Goal: Task Accomplishment & Management: Use online tool/utility

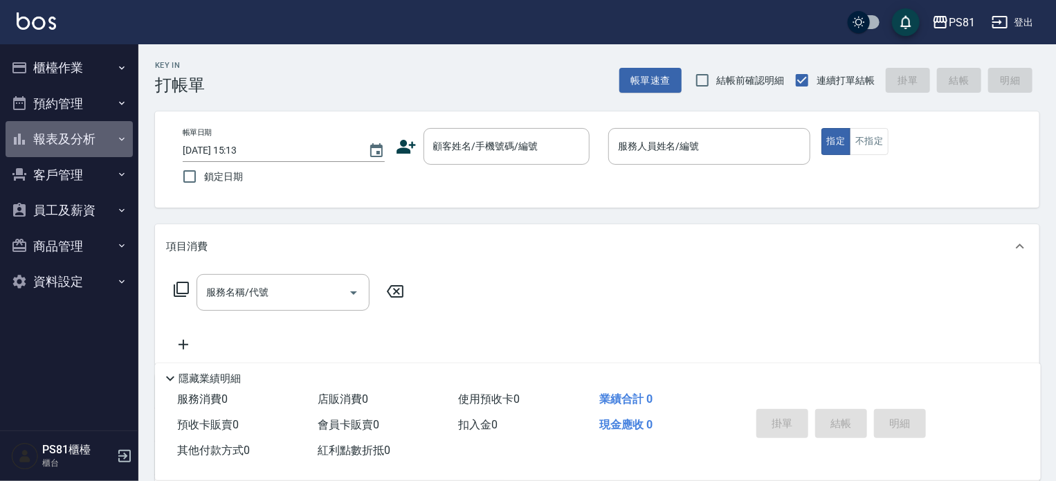
click at [89, 135] on button "報表及分析" at bounding box center [69, 139] width 127 height 36
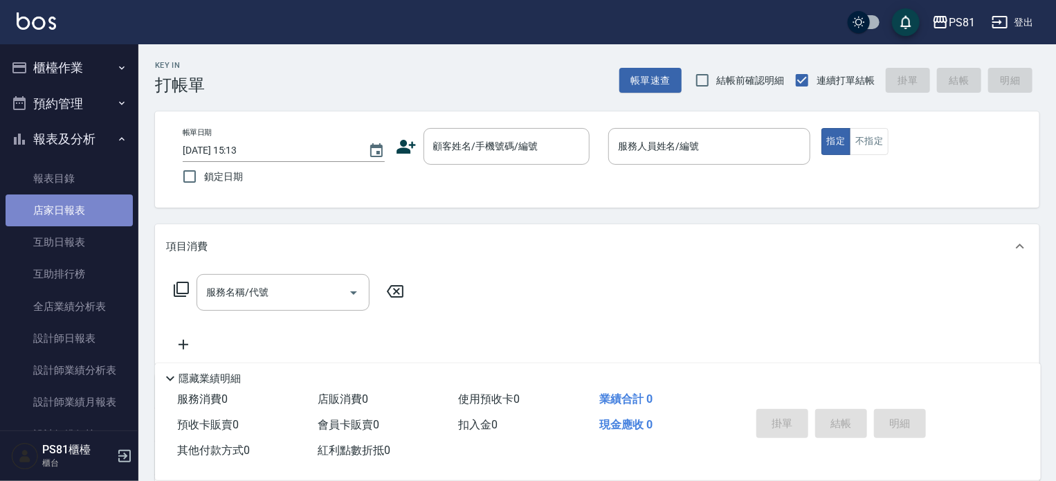
click at [96, 203] on link "店家日報表" at bounding box center [69, 210] width 127 height 32
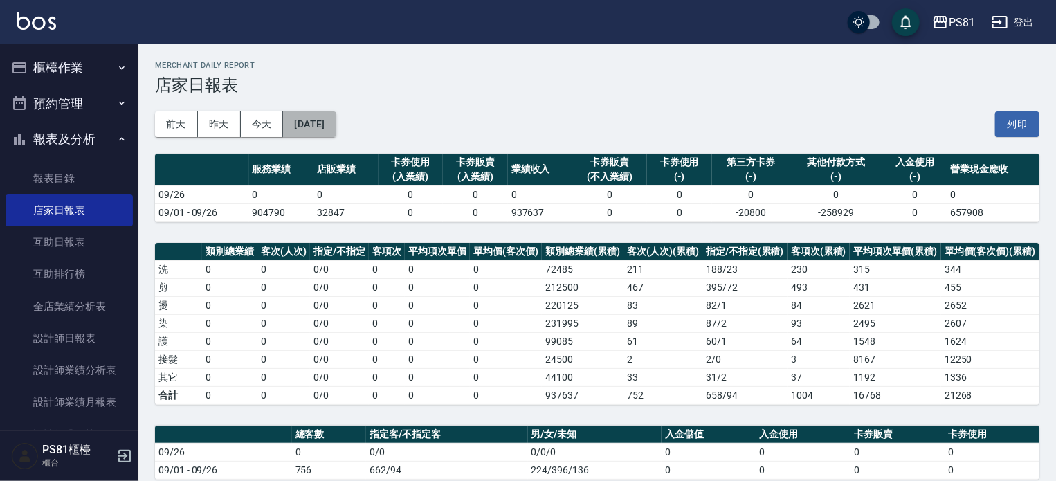
click at [326, 121] on button "[DATE]" at bounding box center [309, 124] width 53 height 26
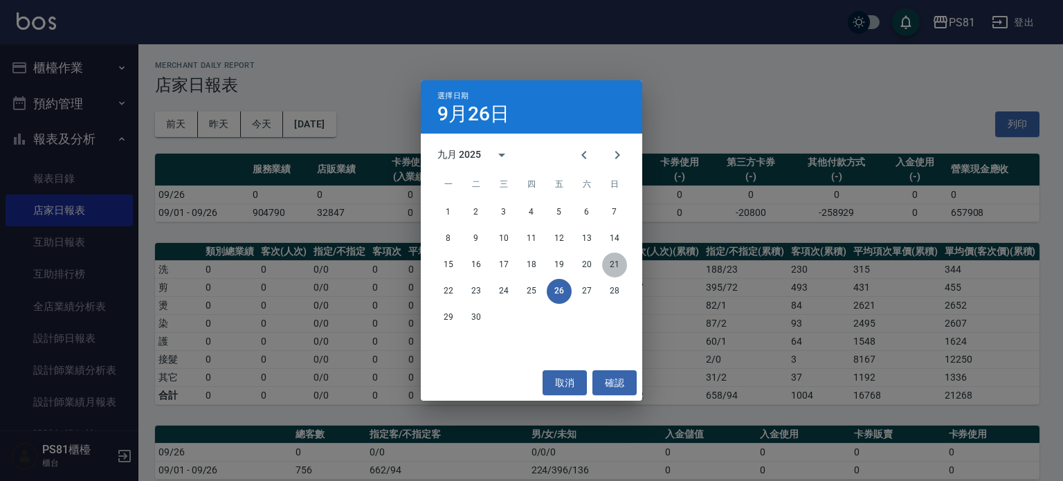
click at [619, 265] on button "21" at bounding box center [614, 265] width 25 height 25
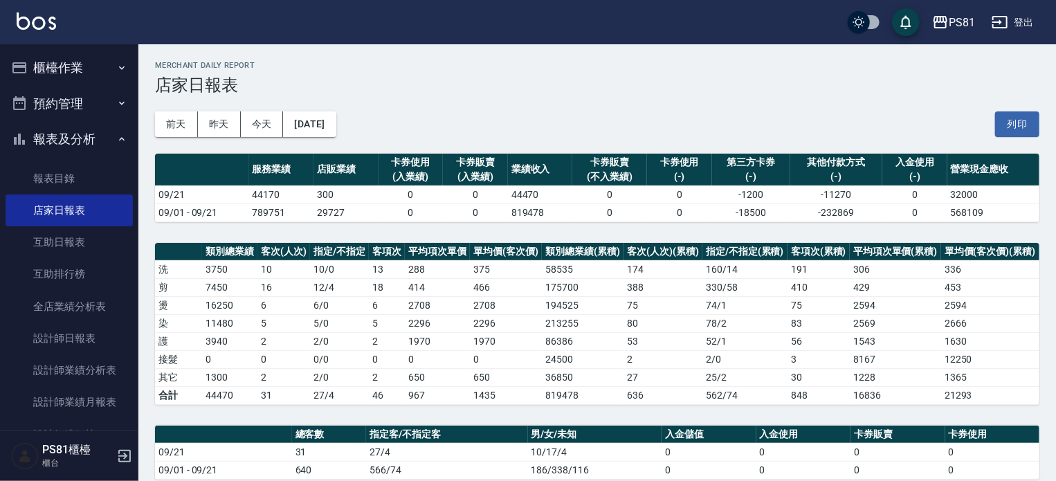
click at [761, 237] on div "PS81 [DATE] 店家日報表 列印時間： [DATE][PHONE_NUMBER]:13 Merchant Daily Report 店家日報表 [DA…" at bounding box center [597, 461] width 918 height 835
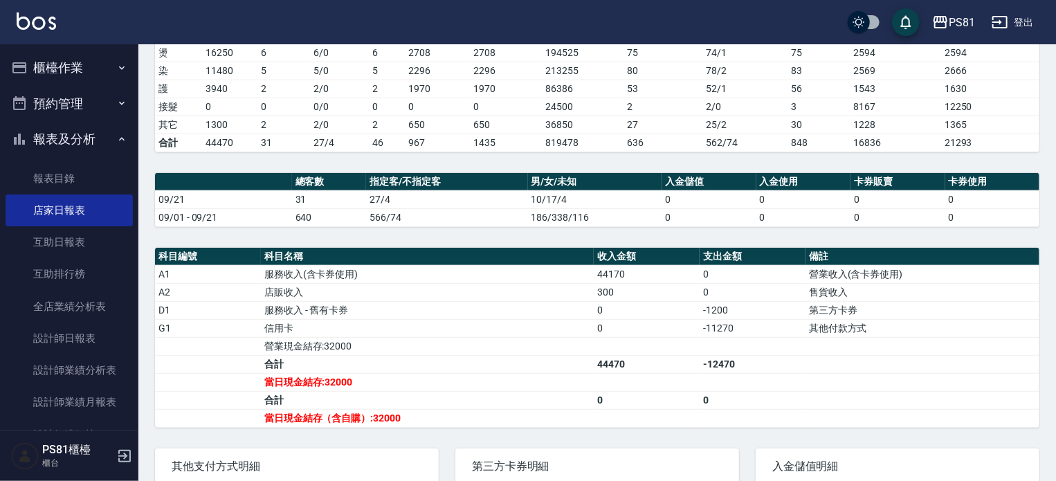
scroll to position [277, 0]
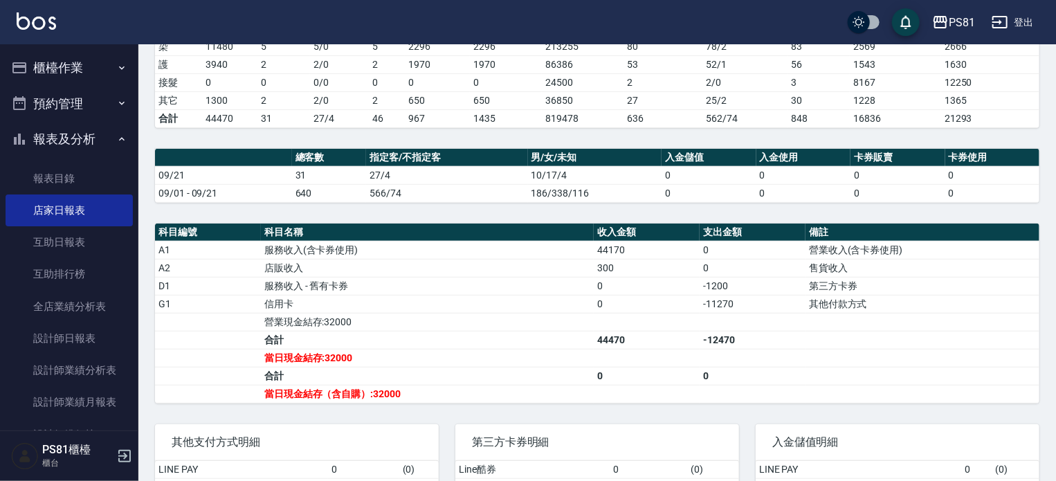
drag, startPoint x: 637, startPoint y: 309, endPoint x: 617, endPoint y: 312, distance: 19.6
click at [637, 309] on td "0" at bounding box center [647, 304] width 106 height 18
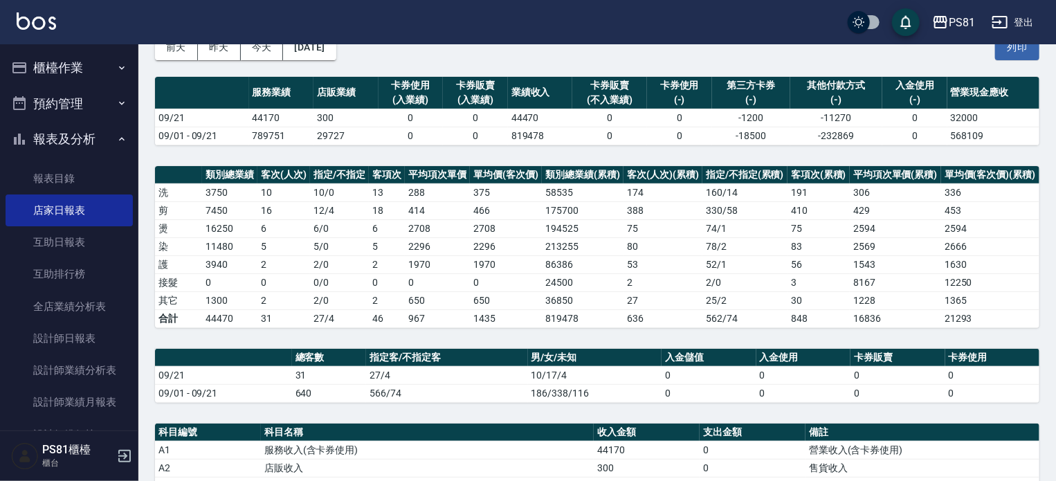
scroll to position [0, 0]
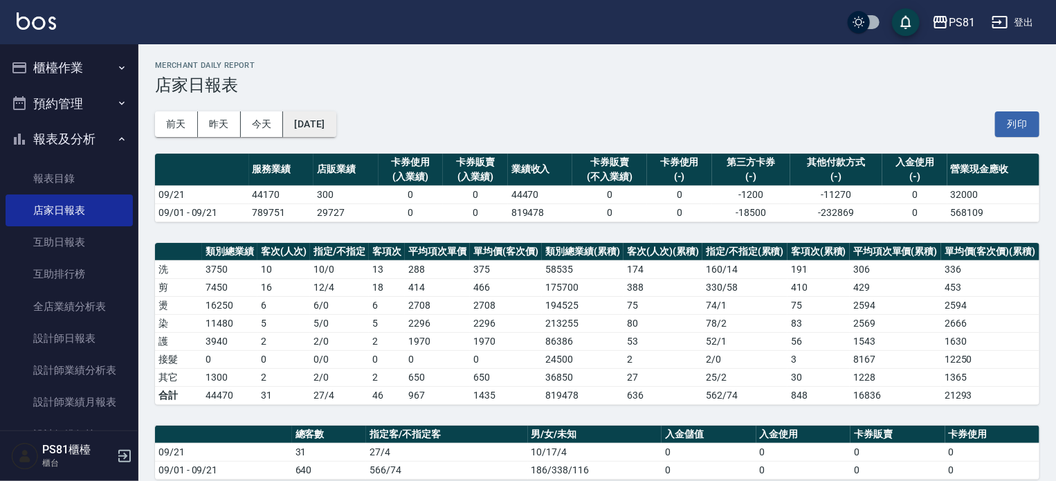
drag, startPoint x: 343, startPoint y: 142, endPoint x: 349, endPoint y: 128, distance: 14.9
click at [345, 136] on div "[DATE] [DATE] [DATE] [DATE] 列印" at bounding box center [597, 124] width 884 height 59
click at [336, 128] on button "[DATE]" at bounding box center [309, 124] width 53 height 26
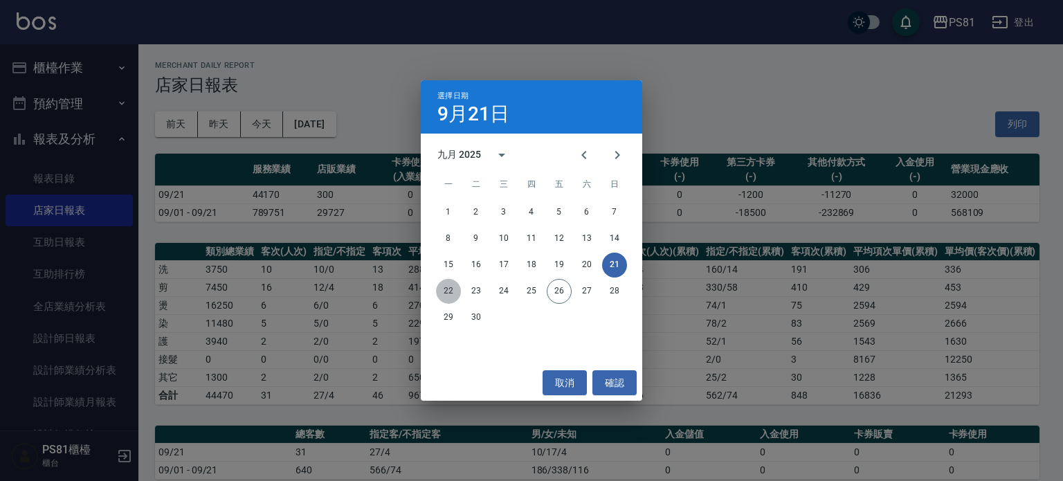
click at [455, 284] on button "22" at bounding box center [448, 291] width 25 height 25
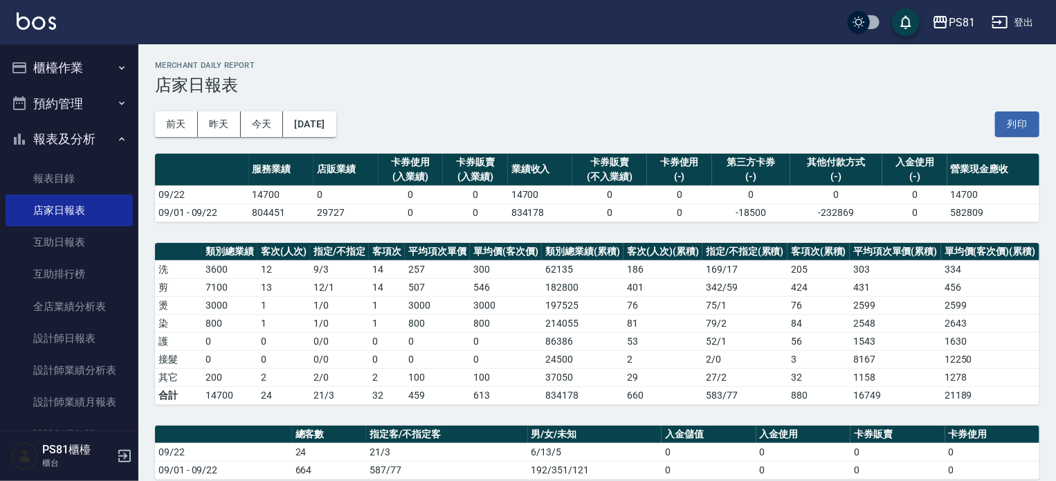
click at [525, 379] on td "100" at bounding box center [506, 377] width 72 height 18
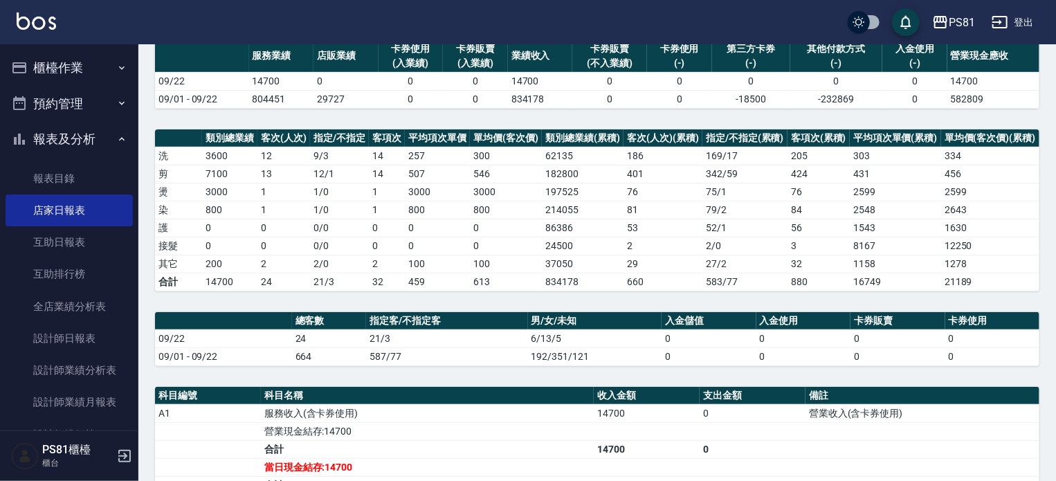
scroll to position [277, 0]
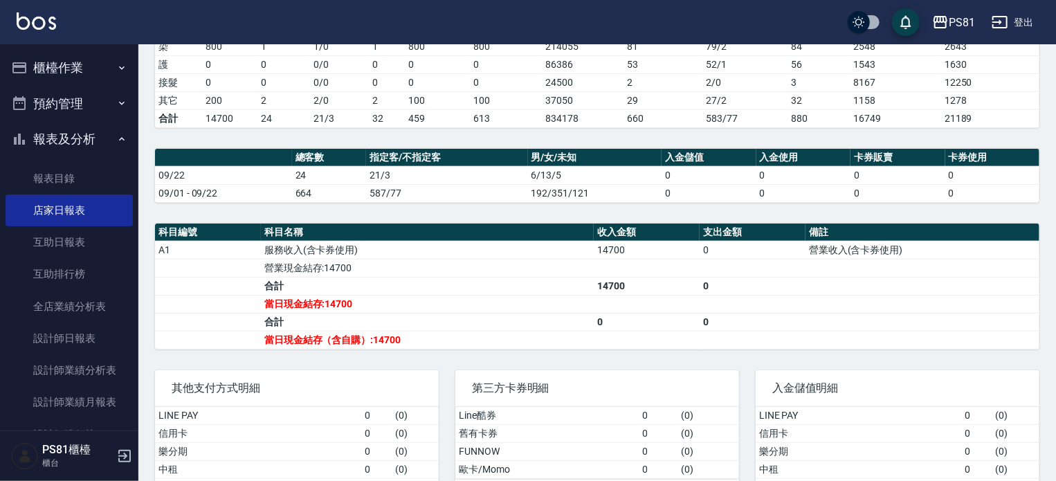
drag, startPoint x: 533, startPoint y: 294, endPoint x: 495, endPoint y: 278, distance: 41.5
click at [533, 295] on td "當日現金結存:14700" at bounding box center [427, 304] width 333 height 18
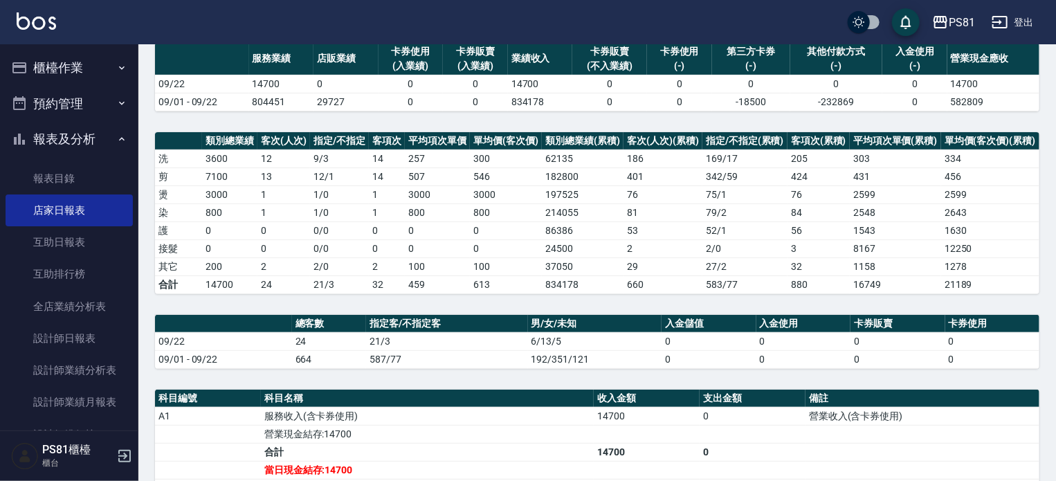
scroll to position [0, 0]
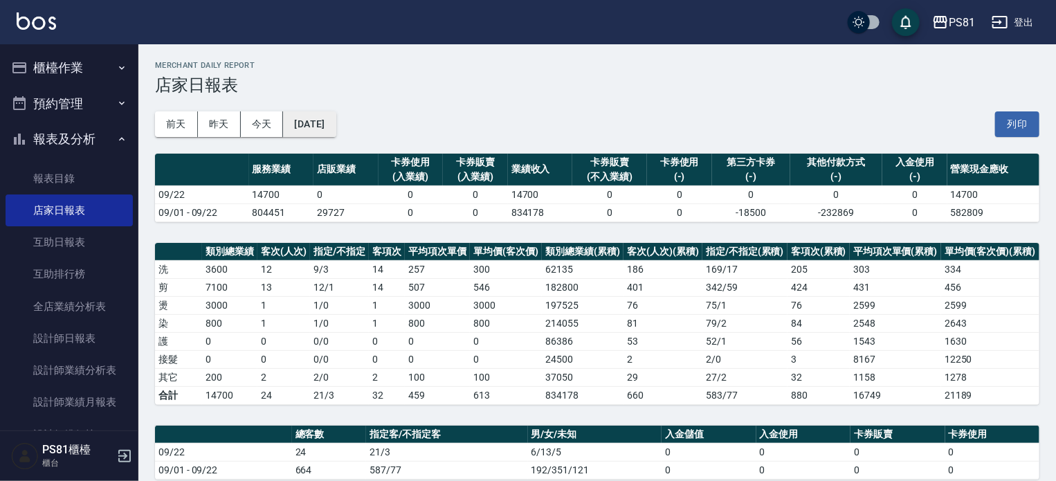
click at [336, 129] on button "[DATE]" at bounding box center [309, 124] width 53 height 26
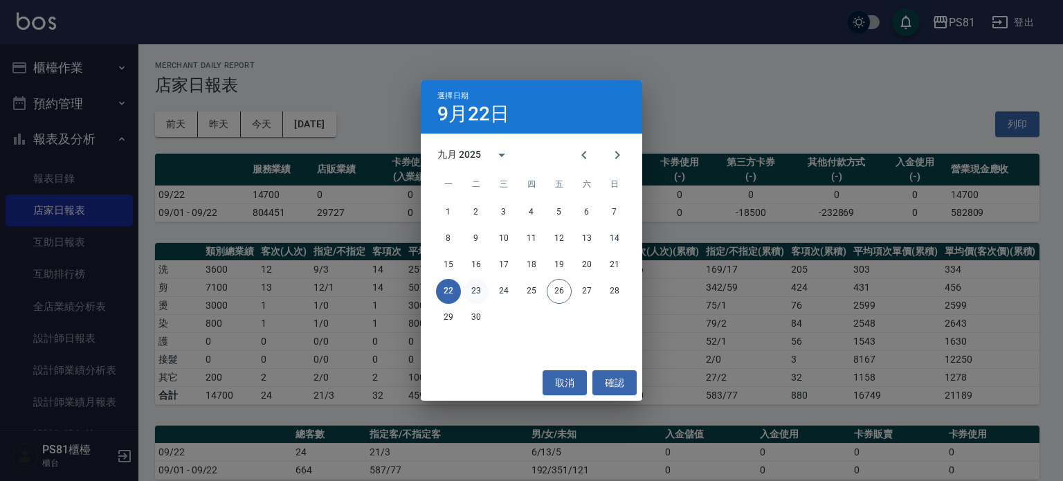
click at [470, 293] on button "23" at bounding box center [476, 291] width 25 height 25
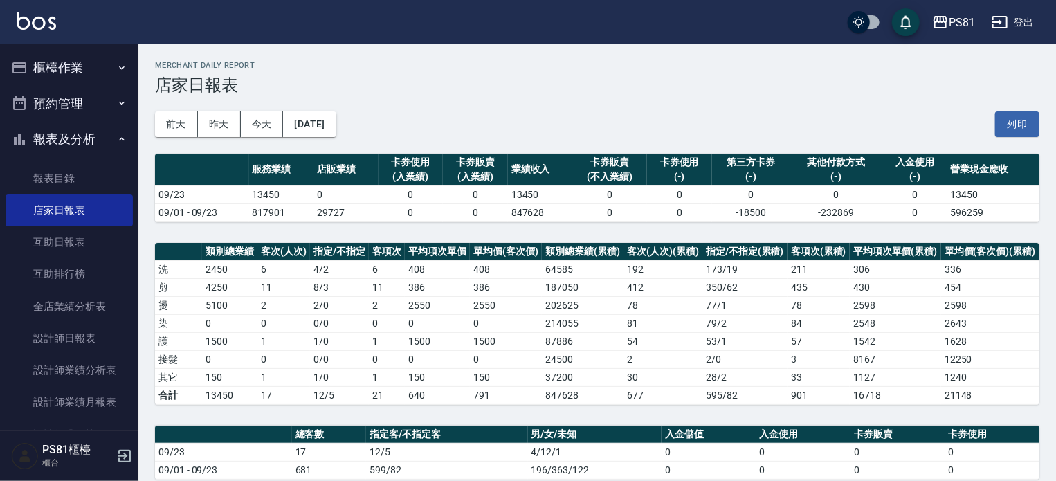
click at [541, 298] on td "2550" at bounding box center [506, 305] width 72 height 18
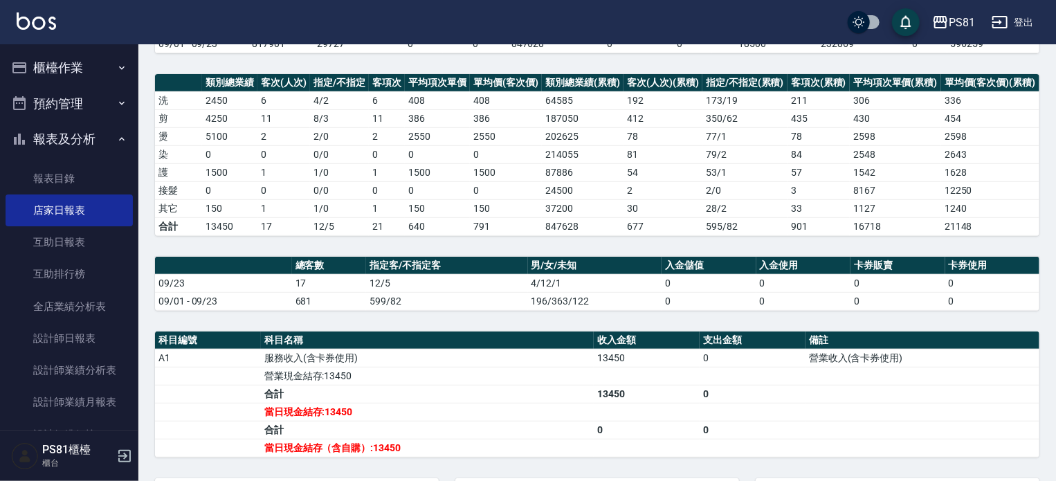
scroll to position [208, 0]
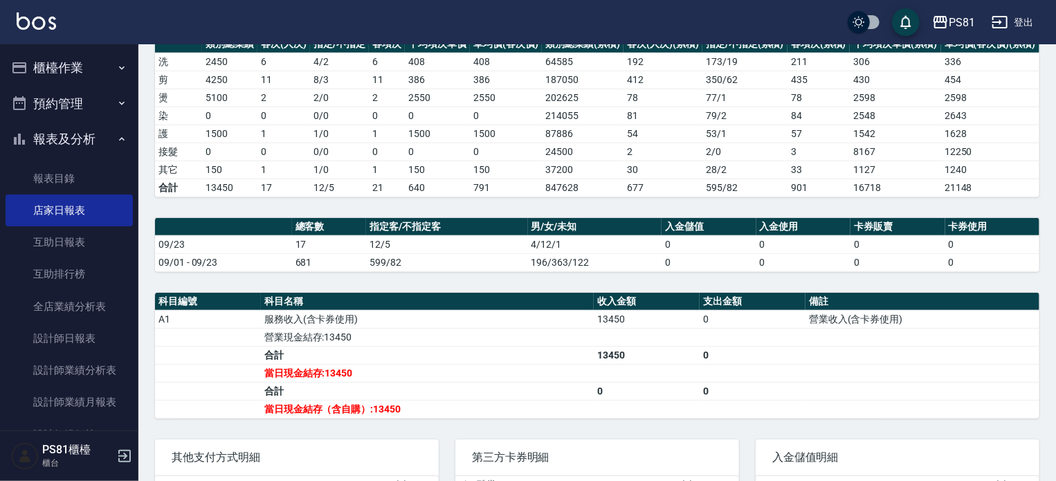
click at [612, 282] on div "PS81 [DATE] 店家日報表 列印時間： [DATE][PHONE_NUMBER]:15 Merchant Daily Report 店家日報表 [DA…" at bounding box center [597, 227] width 918 height 781
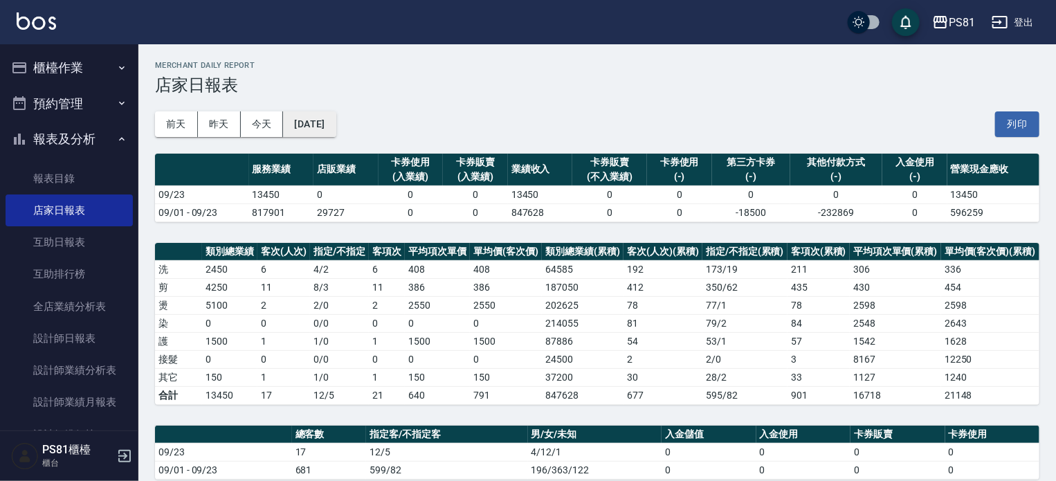
click at [336, 127] on button "[DATE]" at bounding box center [309, 124] width 53 height 26
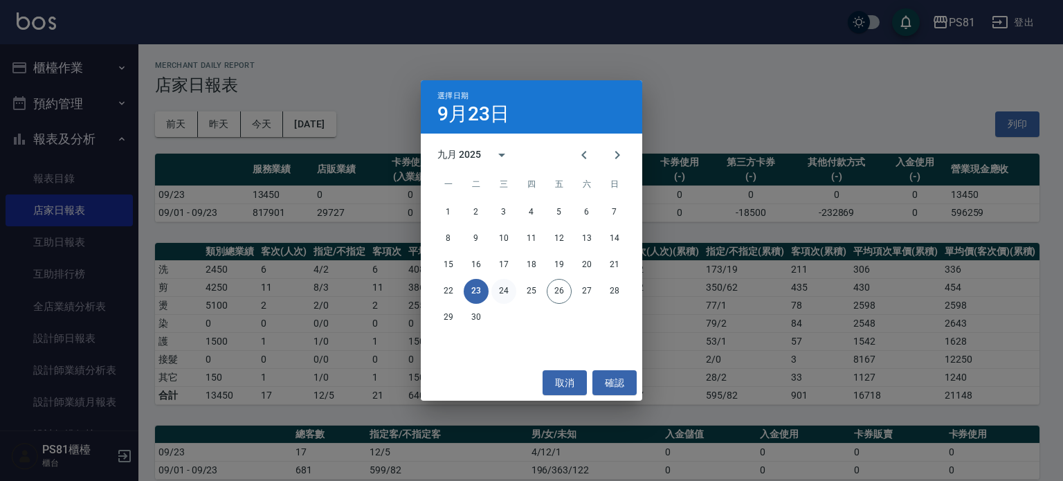
click at [507, 288] on button "24" at bounding box center [503, 291] width 25 height 25
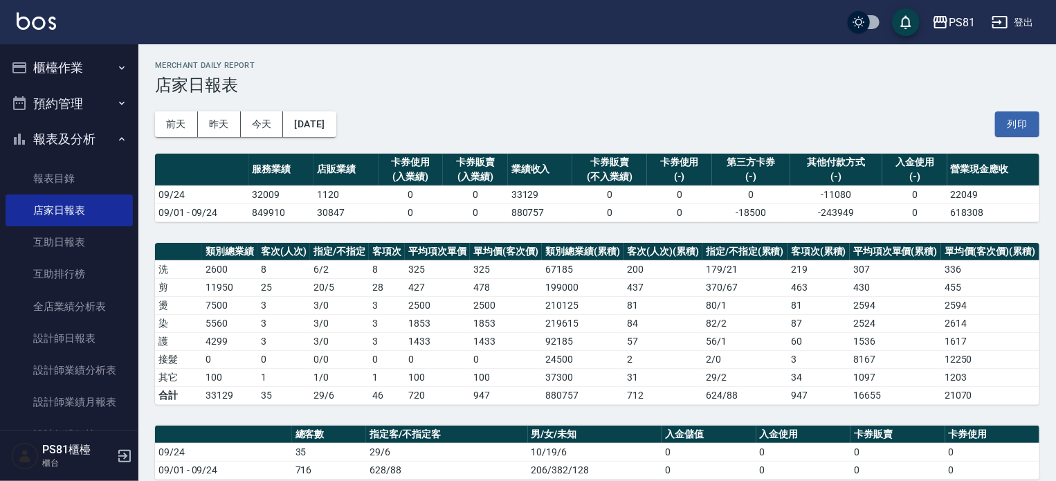
click at [609, 296] on td "210125" at bounding box center [583, 305] width 82 height 18
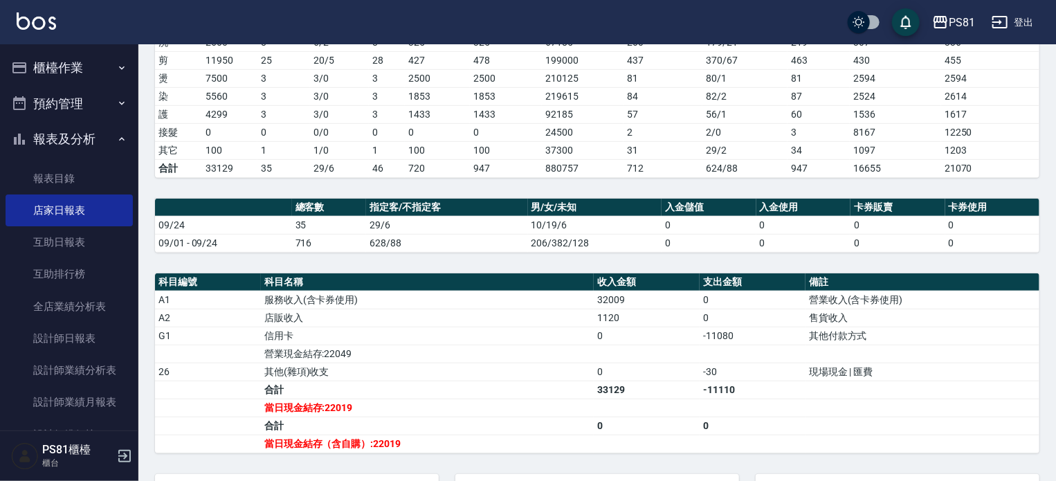
scroll to position [277, 0]
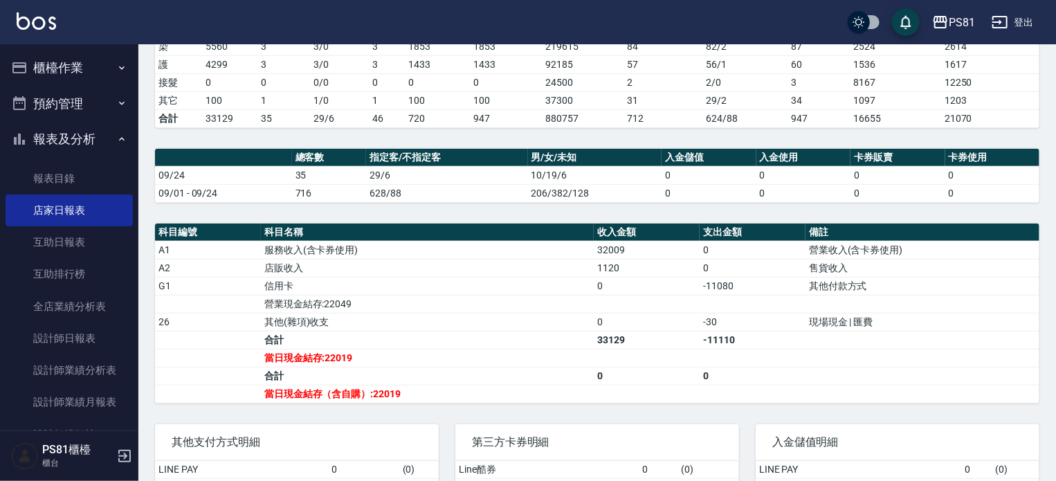
click at [592, 374] on td "合計" at bounding box center [427, 376] width 333 height 18
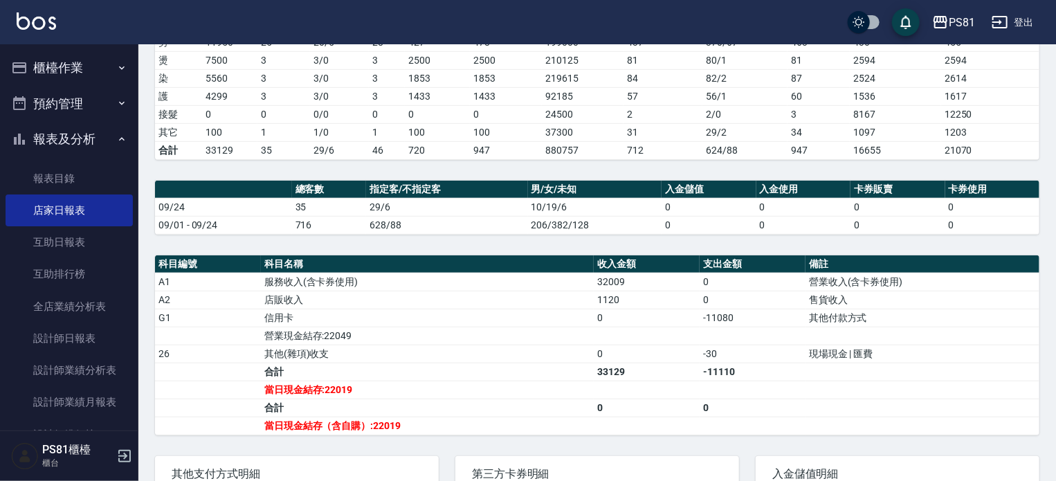
scroll to position [0, 0]
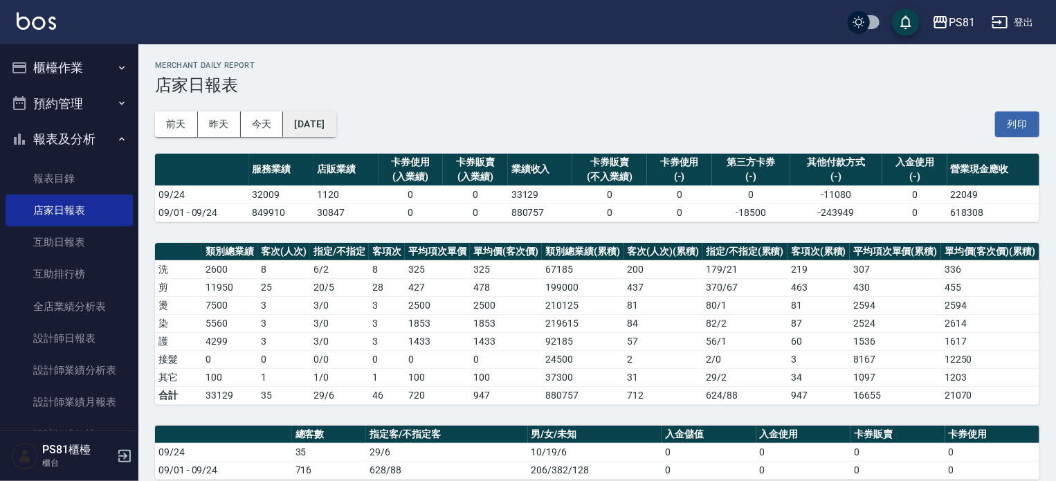
click at [304, 122] on button "[DATE]" at bounding box center [309, 124] width 53 height 26
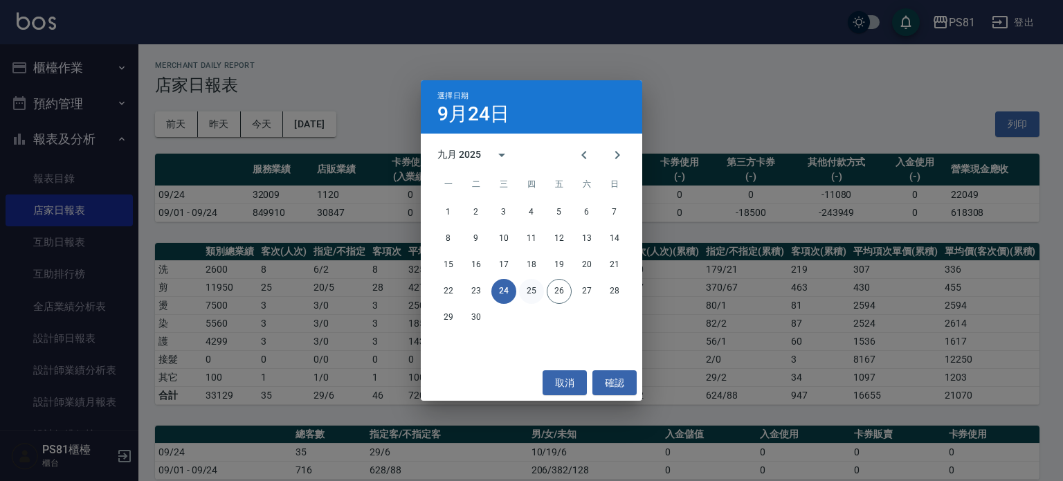
click at [529, 284] on button "25" at bounding box center [531, 291] width 25 height 25
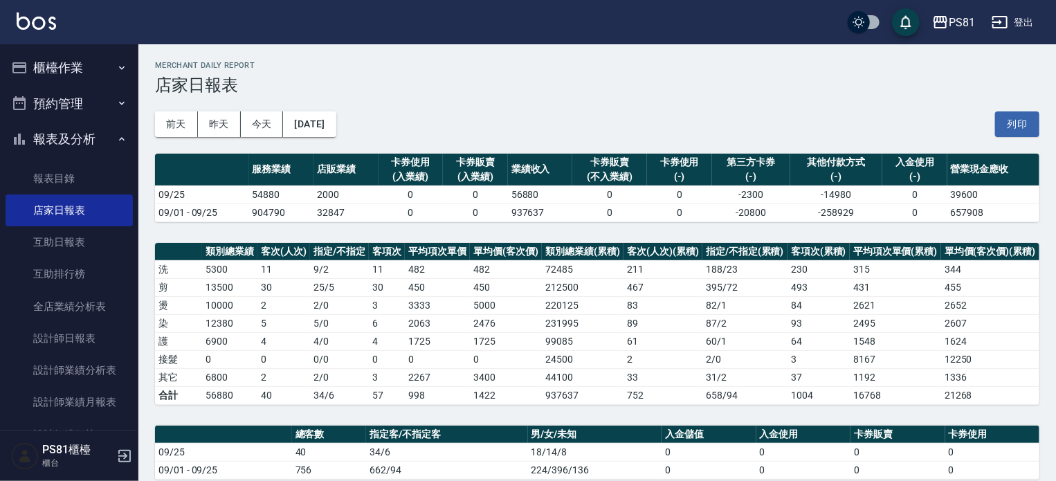
click at [553, 261] on td "72485" at bounding box center [583, 269] width 82 height 18
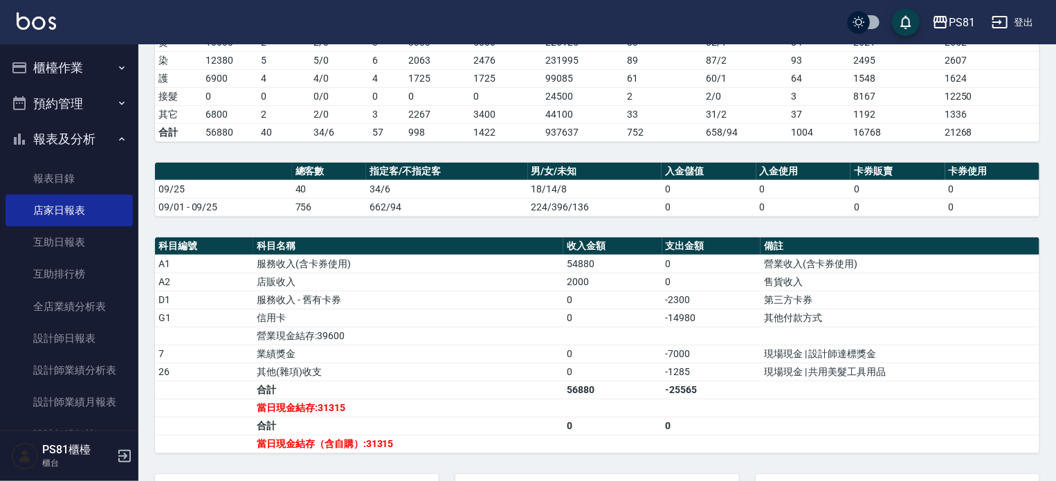
scroll to position [277, 0]
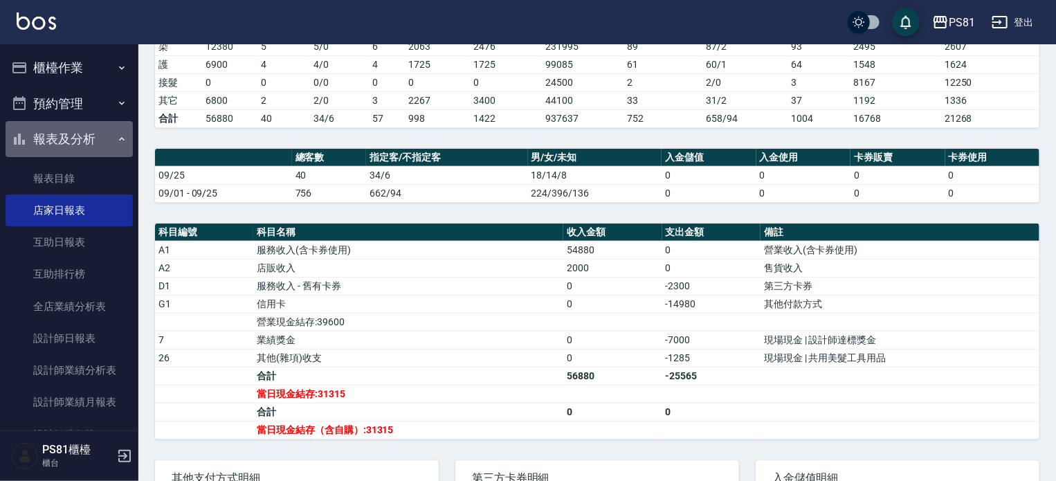
click at [91, 127] on button "報表及分析" at bounding box center [69, 139] width 127 height 36
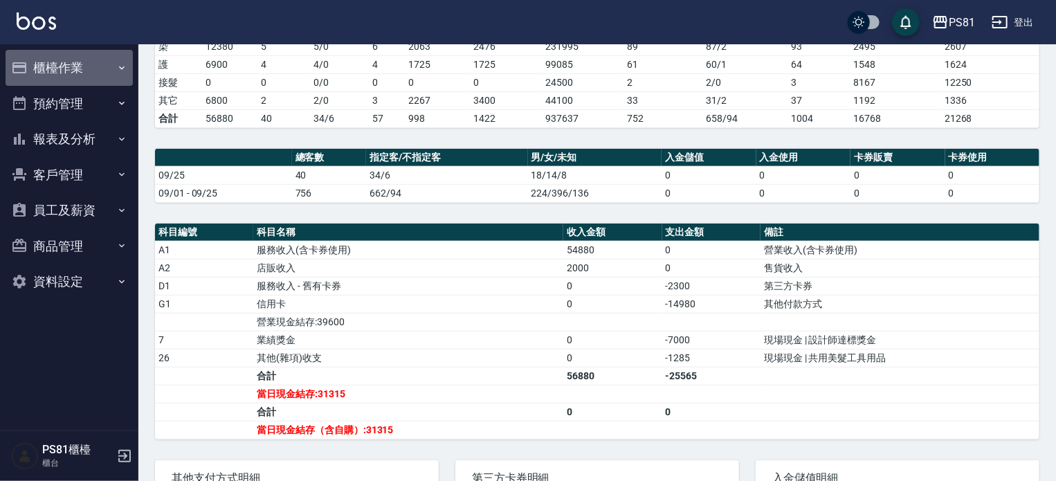
click at [77, 53] on button "櫃檯作業" at bounding box center [69, 68] width 127 height 36
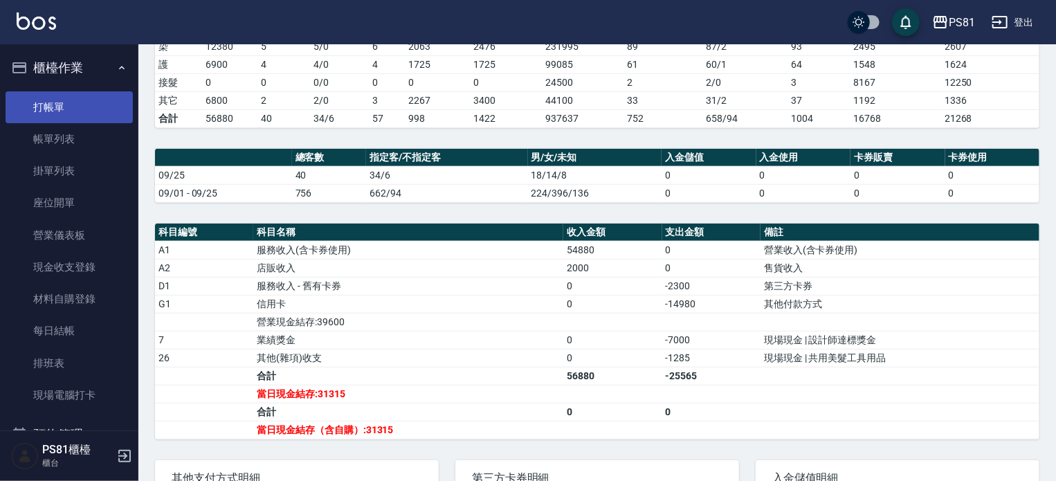
click at [83, 94] on link "打帳單" at bounding box center [69, 107] width 127 height 32
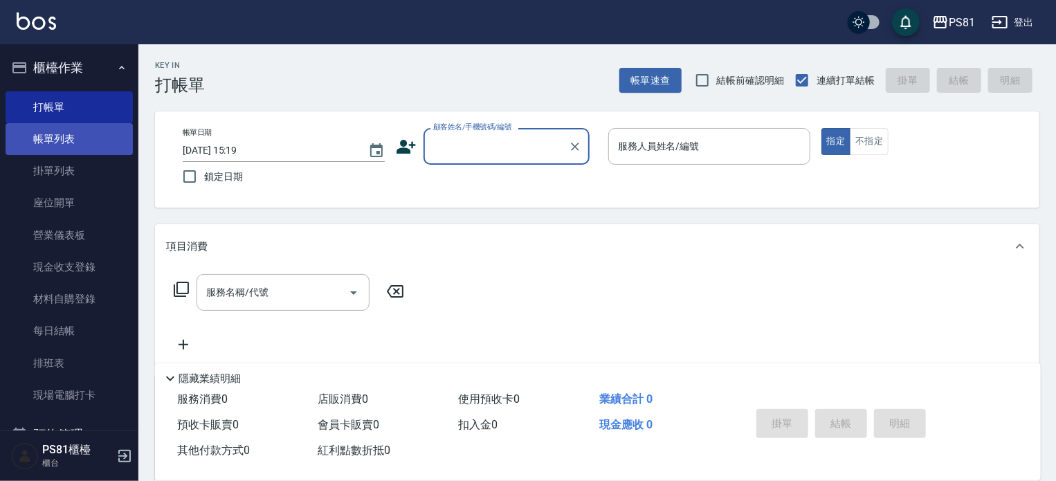
click at [75, 143] on link "帳單列表" at bounding box center [69, 139] width 127 height 32
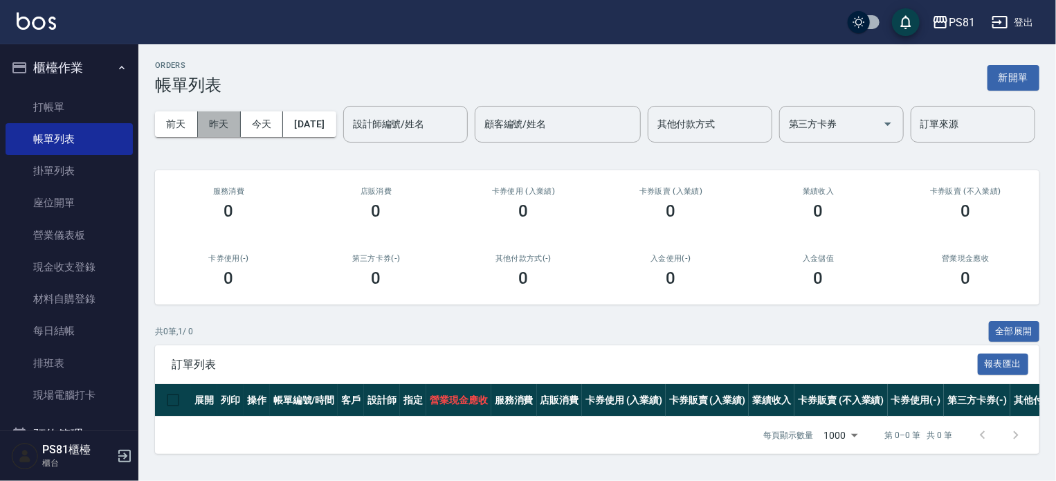
click at [219, 125] on button "昨天" at bounding box center [219, 124] width 43 height 26
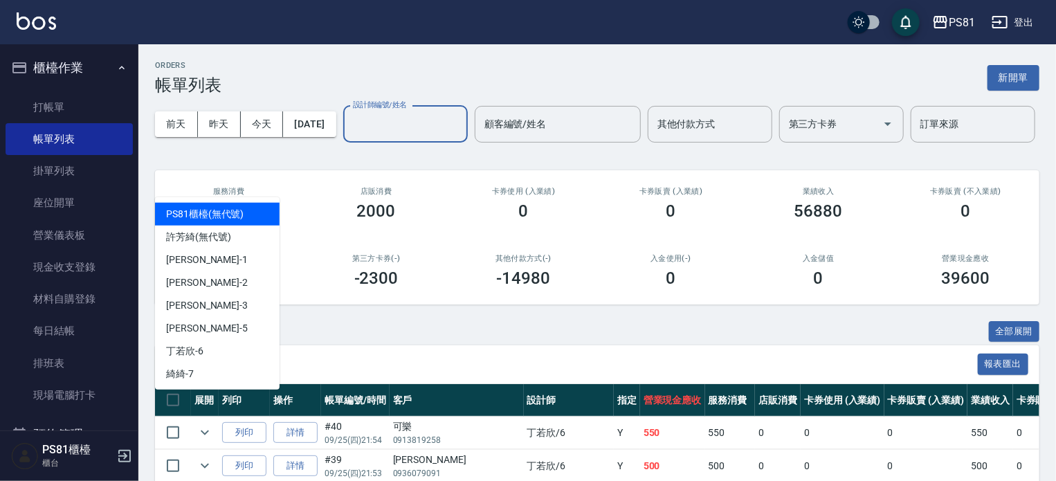
click at [349, 136] on input "設計師編號/姓名" at bounding box center [405, 124] width 112 height 24
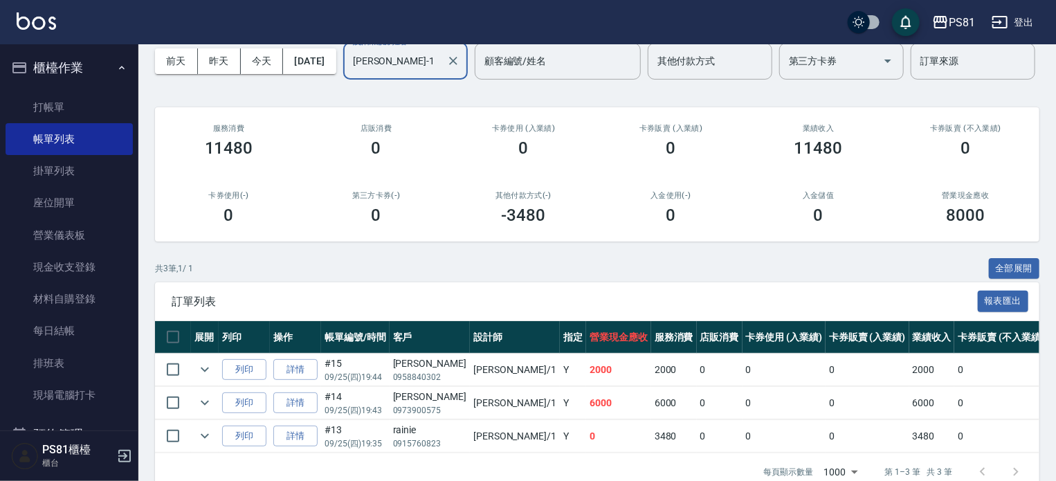
scroll to position [138, 0]
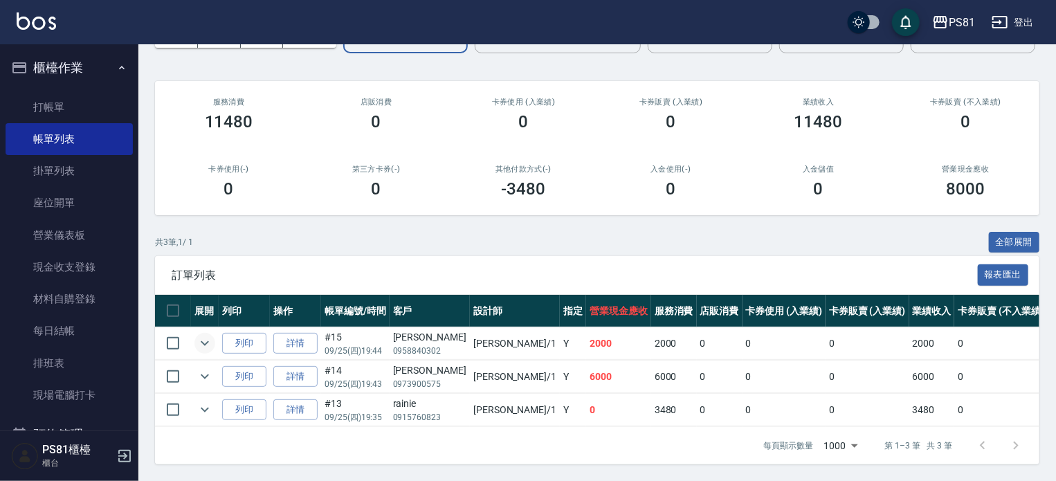
type input "[PERSON_NAME]-1"
click at [208, 337] on icon "expand row" at bounding box center [205, 343] width 17 height 17
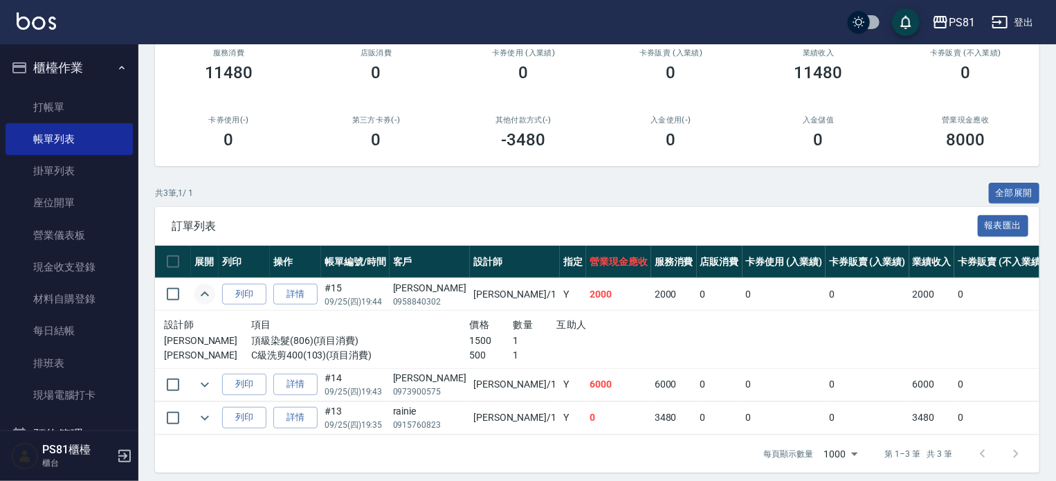
click at [205, 296] on icon "expand row" at bounding box center [205, 293] width 8 height 5
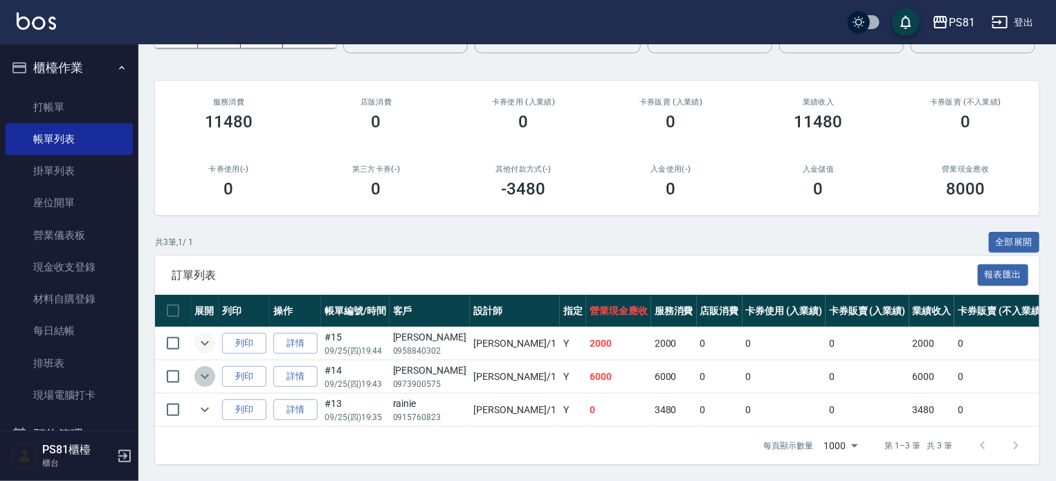
click at [203, 368] on icon "expand row" at bounding box center [205, 376] width 17 height 17
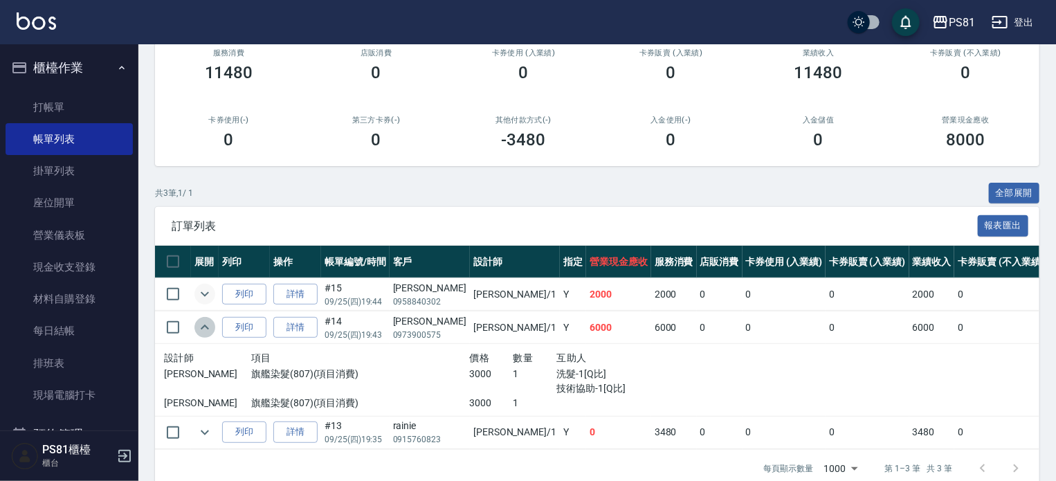
click at [203, 336] on icon "expand row" at bounding box center [205, 327] width 17 height 17
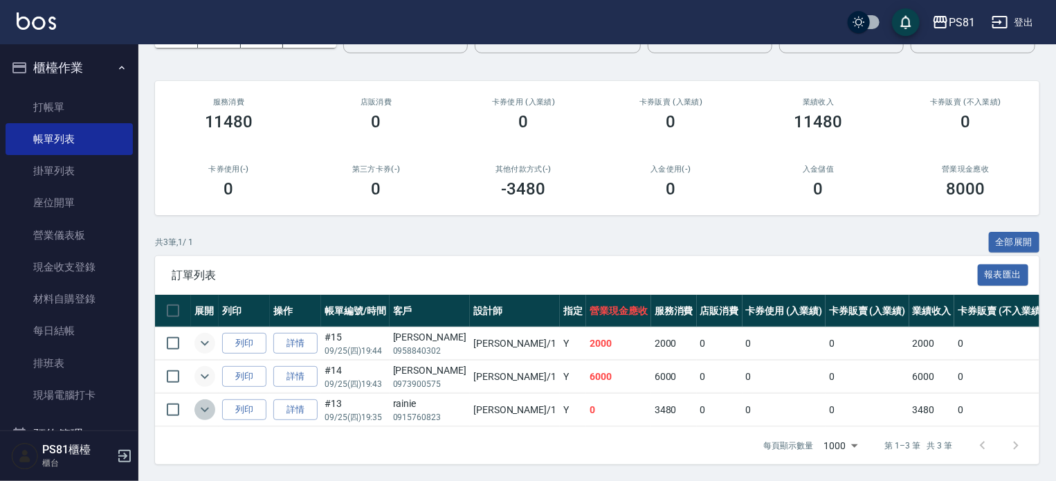
click at [205, 406] on icon "expand row" at bounding box center [205, 409] width 17 height 17
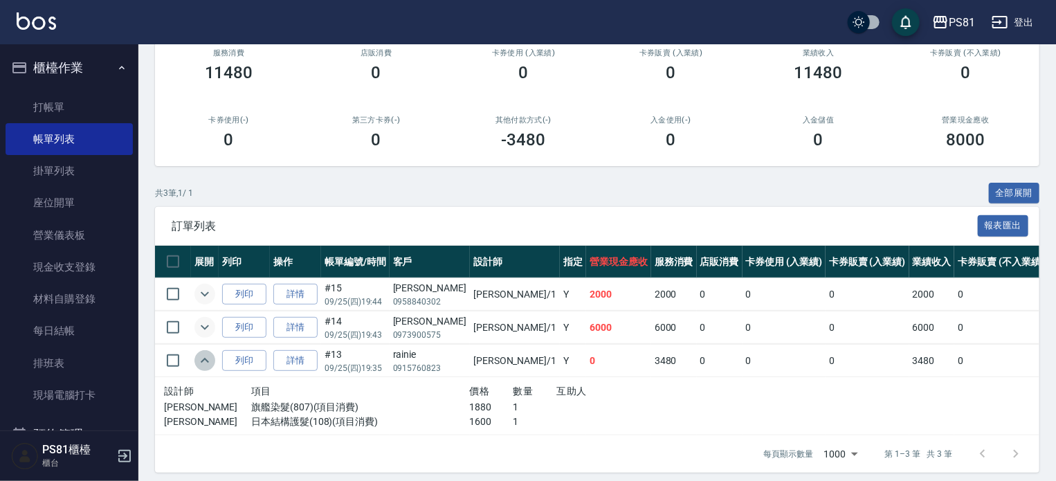
click at [204, 369] on icon "expand row" at bounding box center [205, 360] width 17 height 17
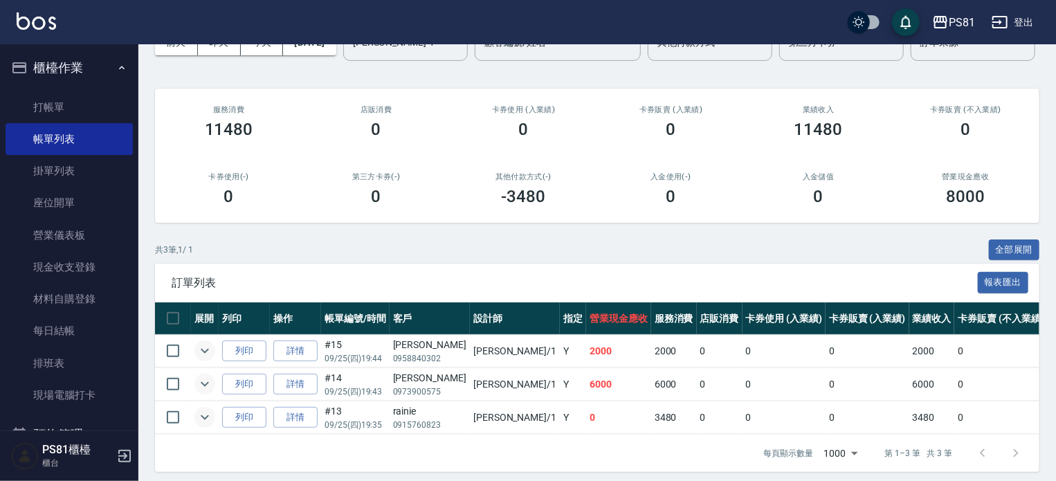
scroll to position [0, 0]
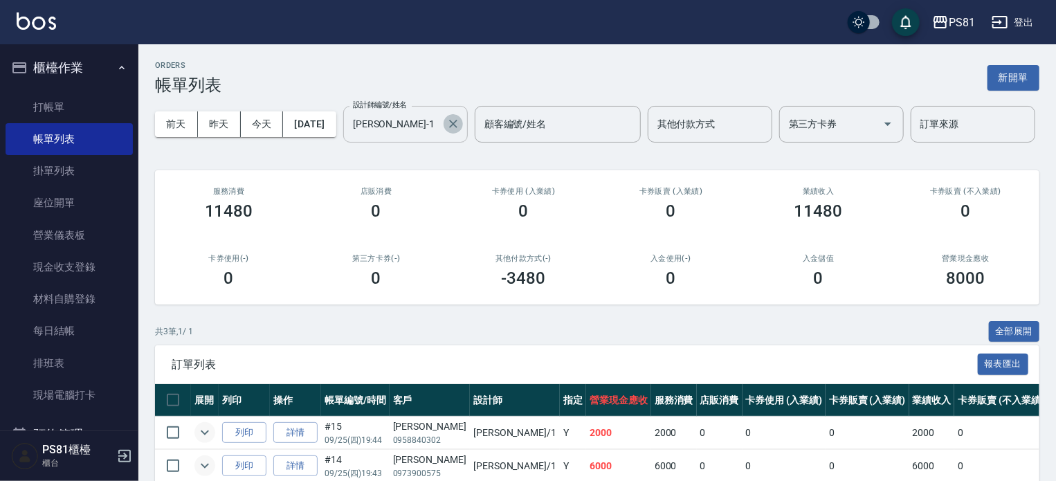
click at [446, 131] on icon "Clear" at bounding box center [453, 124] width 14 height 14
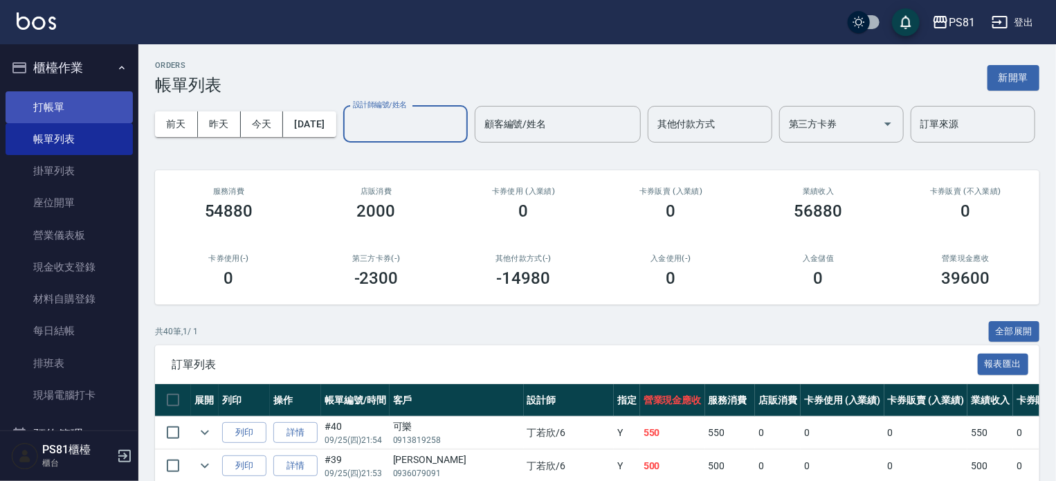
click at [93, 120] on link "打帳單" at bounding box center [69, 107] width 127 height 32
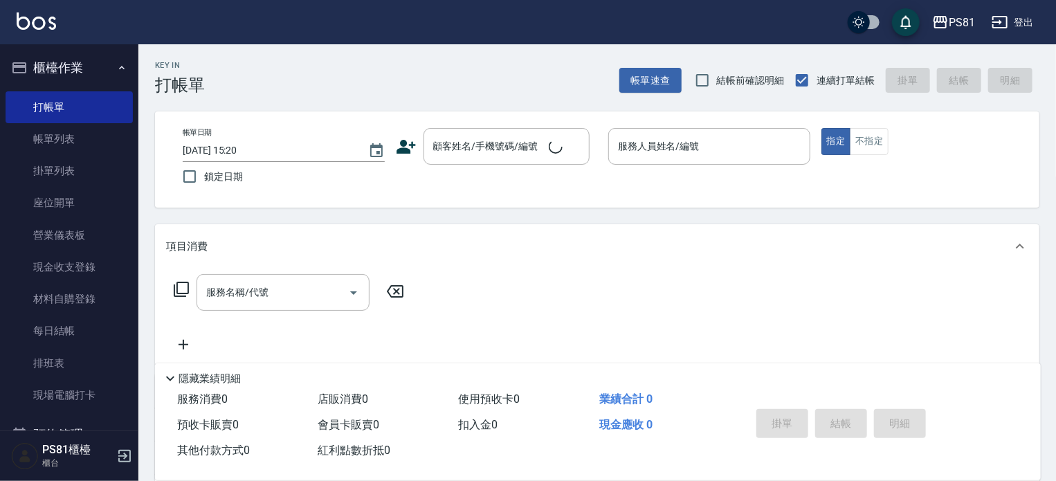
click at [262, 101] on div "Key In 打帳單 帳單速查 結帳前確認明細 連續打單結帳 掛單 結帳 明細 帳單日期 [DATE] 15:20 鎖定日期 顧客姓名/手機號碼/編號 顧客姓…" at bounding box center [597, 358] width 918 height 628
click at [318, 84] on div "Key In 打帳單 帳單速查 結帳前確認明細 連續打單結帳 掛單 結帳 明細" at bounding box center [588, 69] width 901 height 51
click at [491, 149] on input "顧客姓名/手機號碼/編號" at bounding box center [496, 146] width 133 height 24
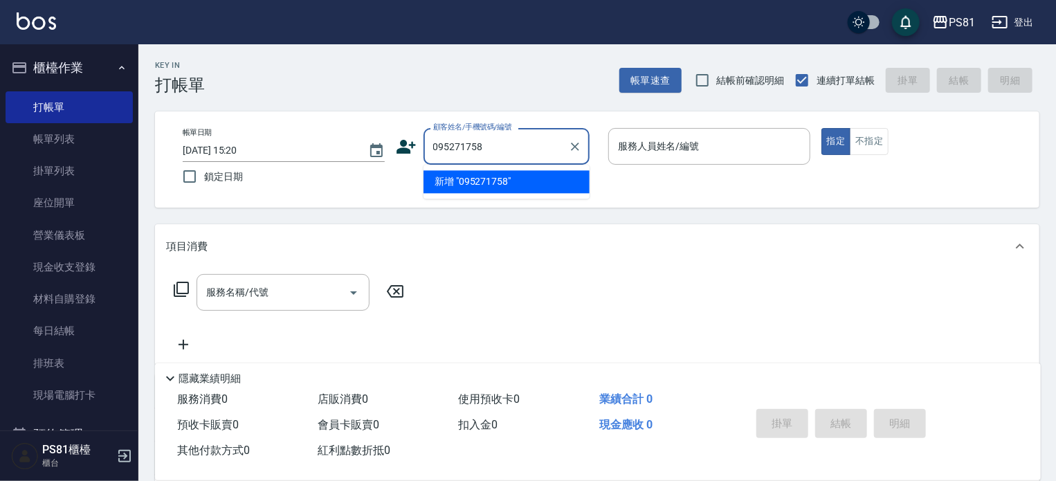
type input "0952717585"
click at [572, 140] on icon "Clear" at bounding box center [575, 147] width 14 height 14
click at [581, 63] on div "Key In 打帳單 帳單速查 結帳前確認明細 連續打單結帳 掛單 結帳 明細" at bounding box center [588, 69] width 901 height 51
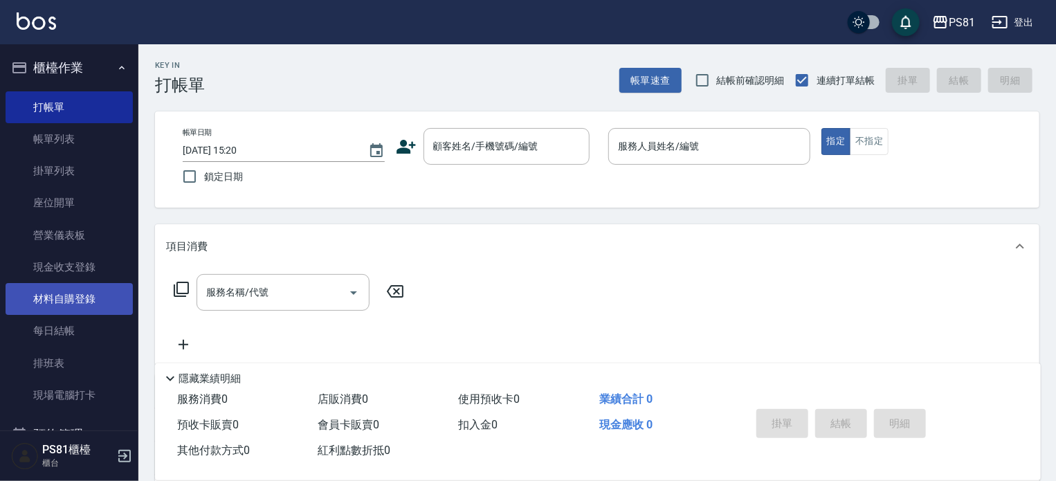
click at [99, 298] on link "材料自購登錄" at bounding box center [69, 299] width 127 height 32
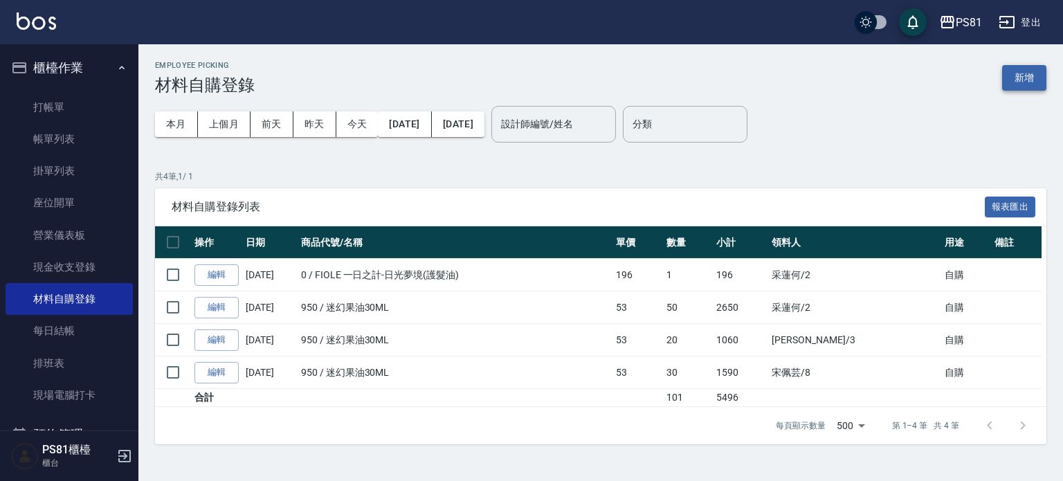
drag, startPoint x: 1024, startPoint y: 91, endPoint x: 1028, endPoint y: 76, distance: 15.6
click at [1026, 91] on div "Employee Picking 材料自購登錄 新增" at bounding box center [600, 78] width 891 height 34
click at [1028, 76] on button "新增" at bounding box center [1024, 78] width 44 height 26
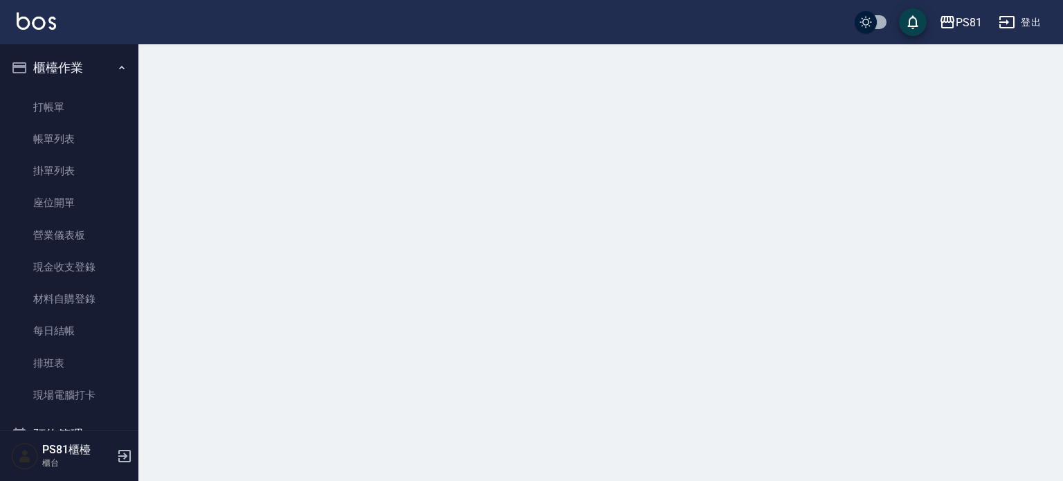
click at [1028, 76] on div at bounding box center [531, 240] width 1063 height 481
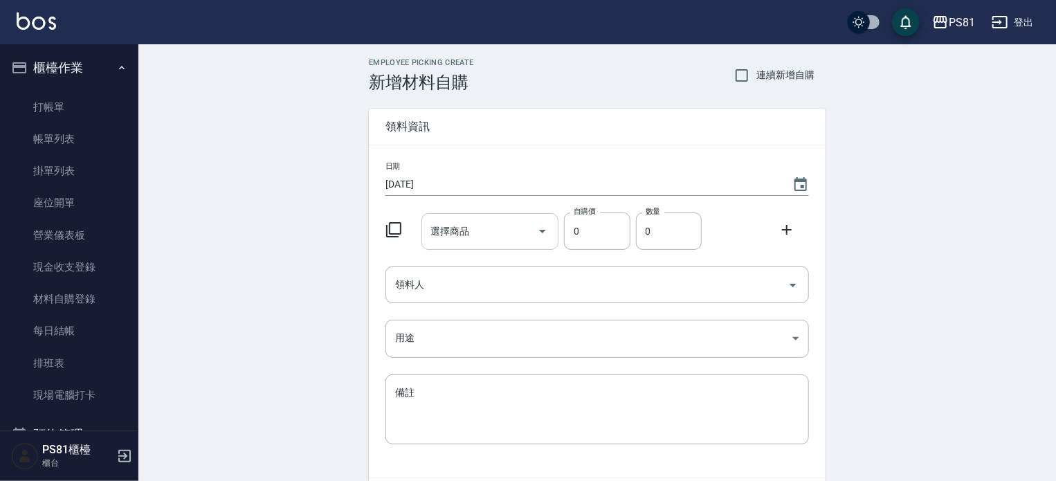
drag, startPoint x: 509, startPoint y: 239, endPoint x: 498, endPoint y: 243, distance: 11.8
click at [509, 238] on input "選擇商品" at bounding box center [480, 231] width 105 height 24
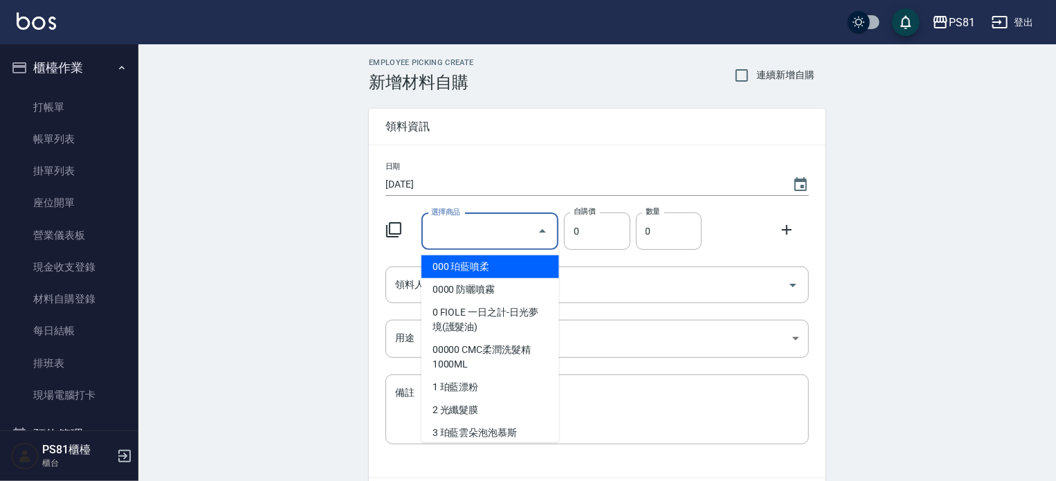
click at [457, 237] on input "選擇商品" at bounding box center [480, 231] width 105 height 24
click at [453, 235] on input "選擇商品" at bounding box center [480, 231] width 105 height 24
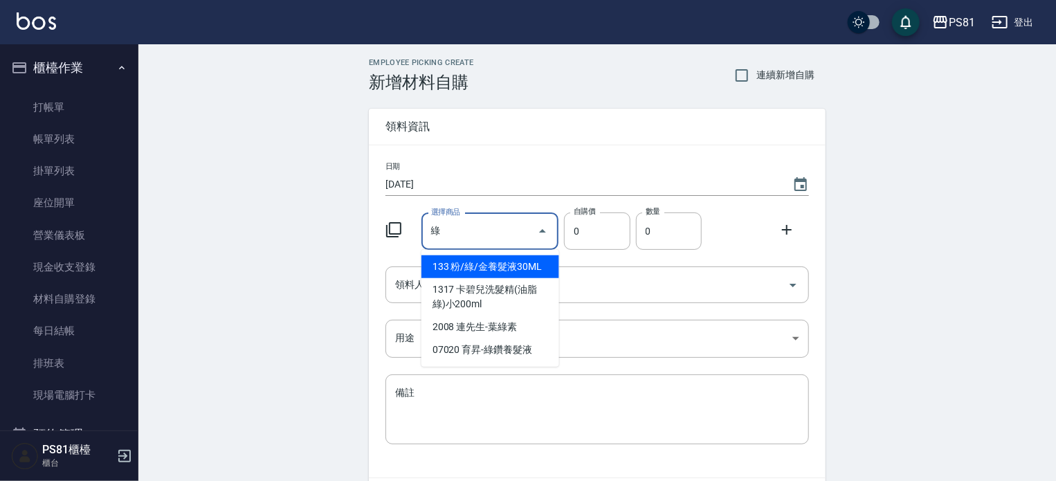
click at [523, 350] on li "07020 育昇-綠鑽養髮液" at bounding box center [490, 349] width 138 height 23
type input "育昇-綠鑽養髮液"
type input "310"
type input "1"
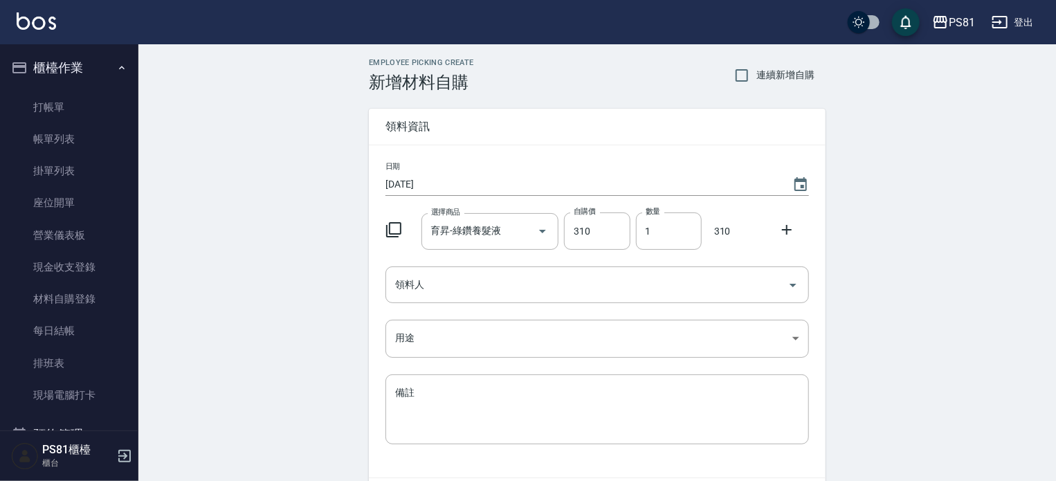
click at [790, 235] on icon at bounding box center [787, 229] width 17 height 17
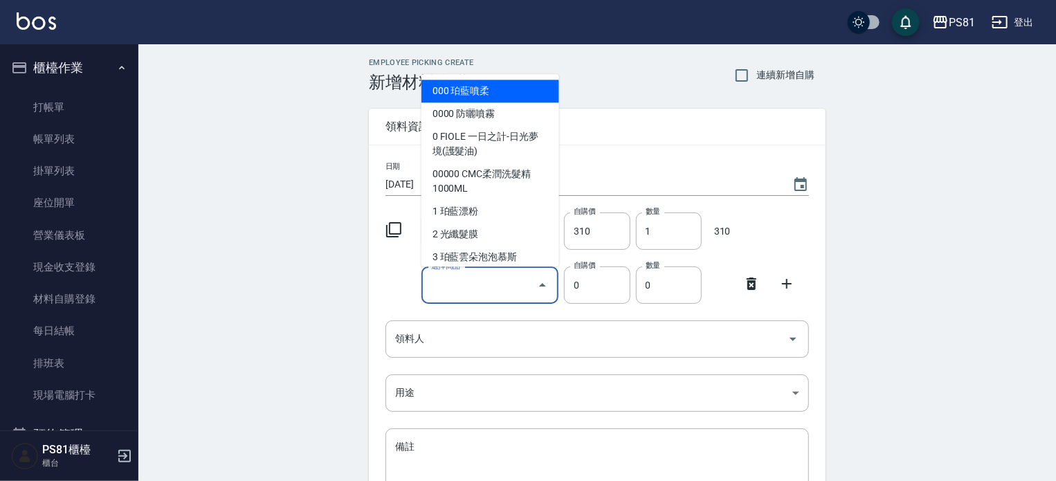
click at [496, 296] on input "選擇商品" at bounding box center [480, 285] width 105 height 24
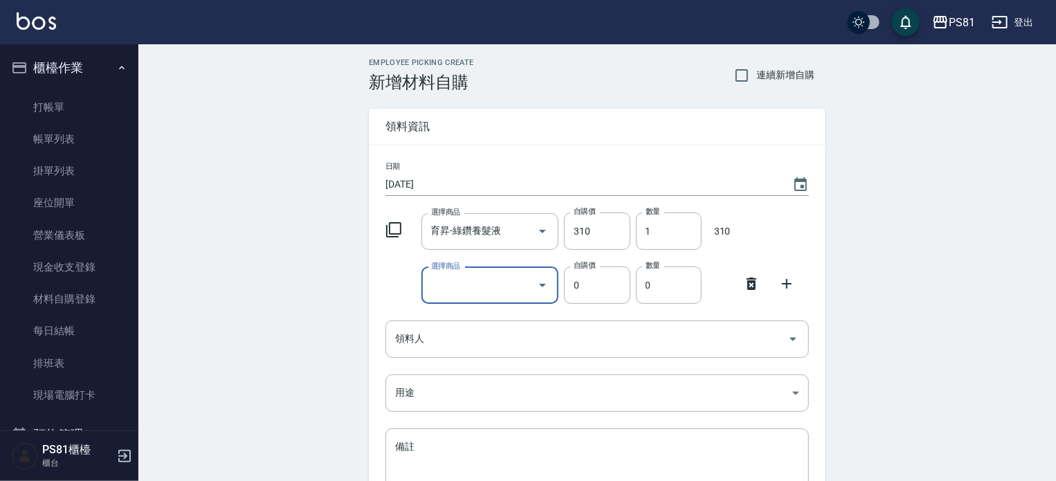
click at [512, 281] on input "選擇商品" at bounding box center [480, 285] width 105 height 24
type input "f"
click at [502, 315] on li "10 育昇-粉鑽養髮液" at bounding box center [490, 320] width 138 height 23
type input "育昇-粉鑽養髮液"
type input "310"
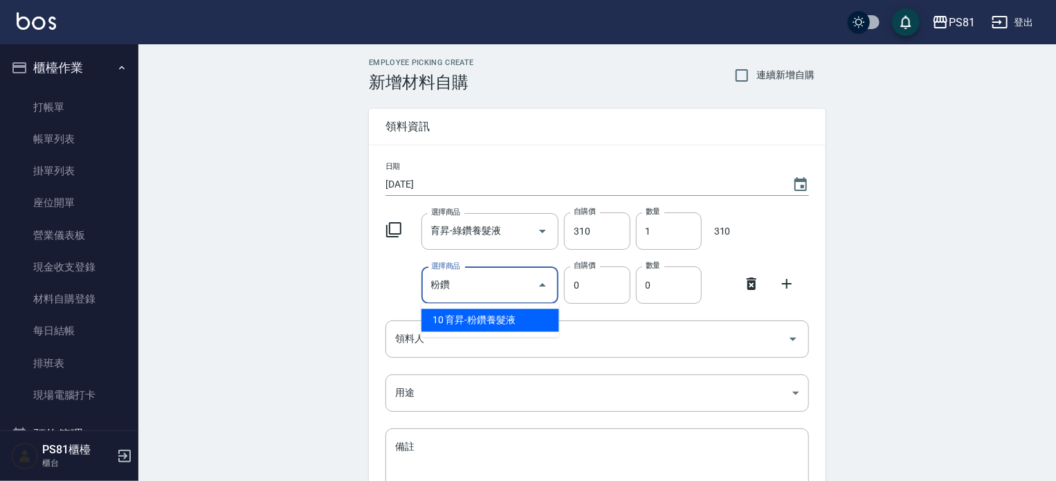
type input "1"
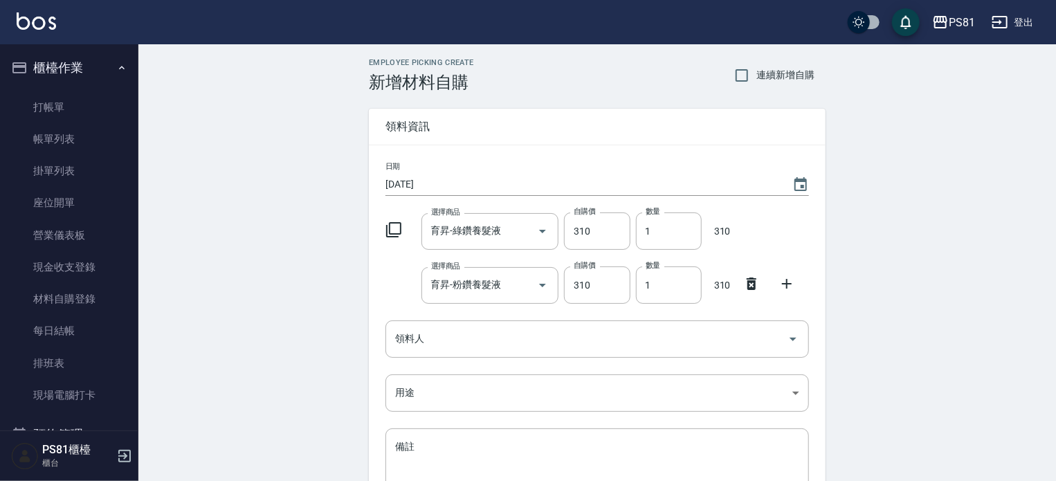
click at [783, 287] on icon at bounding box center [787, 283] width 17 height 17
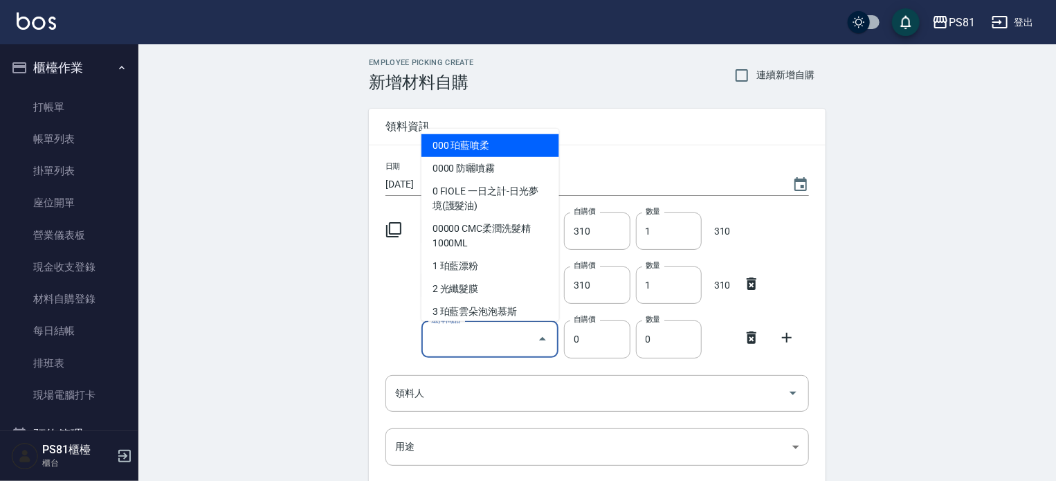
click at [490, 328] on input "選擇商品" at bounding box center [480, 339] width 105 height 24
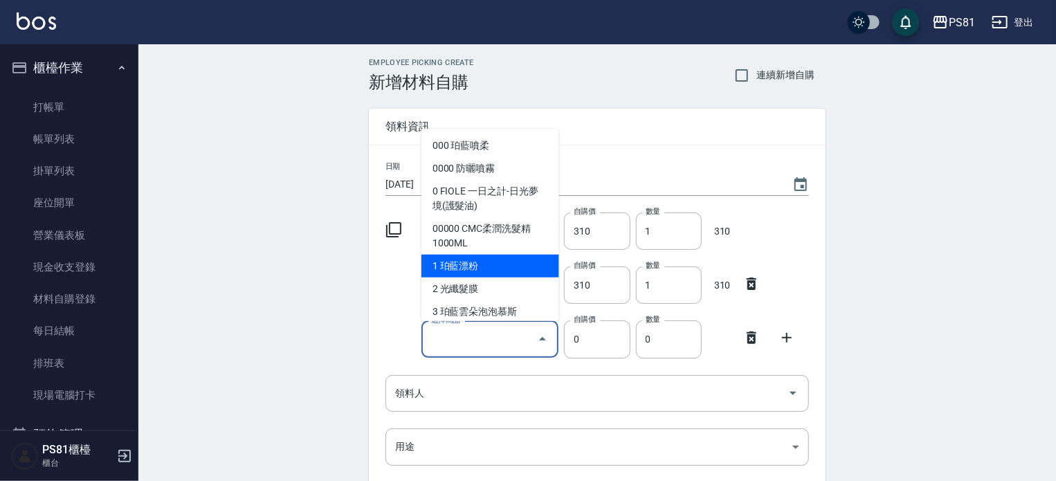
click at [748, 334] on icon at bounding box center [752, 338] width 10 height 12
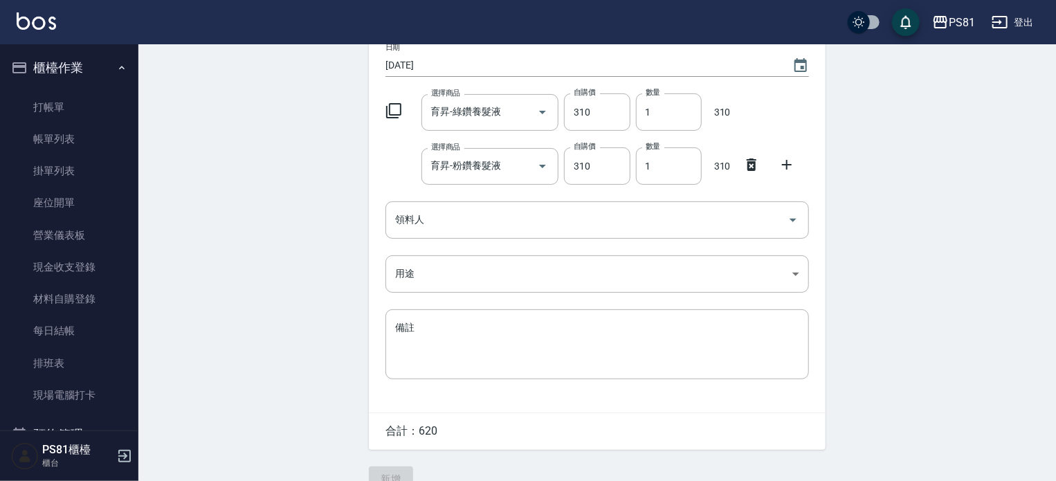
scroll to position [138, 0]
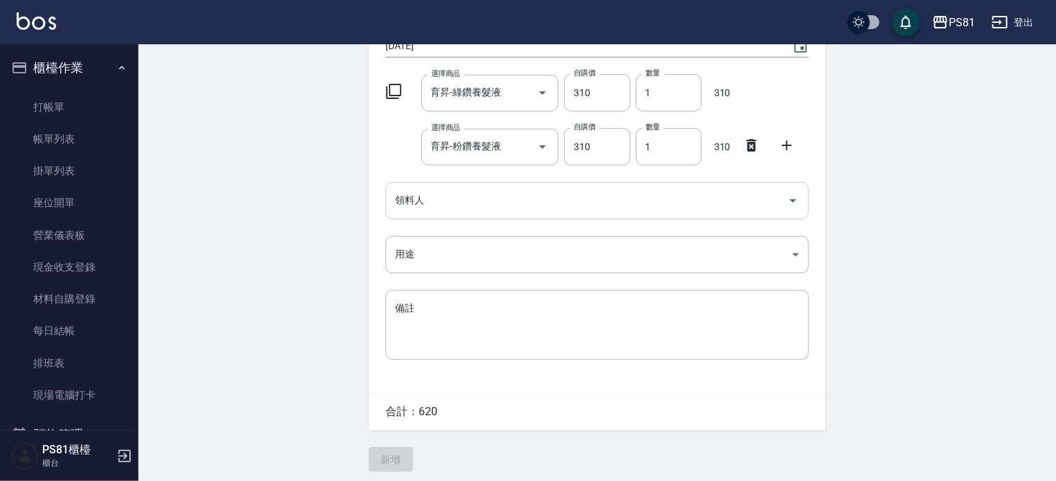
click at [425, 196] on input "領料人" at bounding box center [587, 200] width 390 height 24
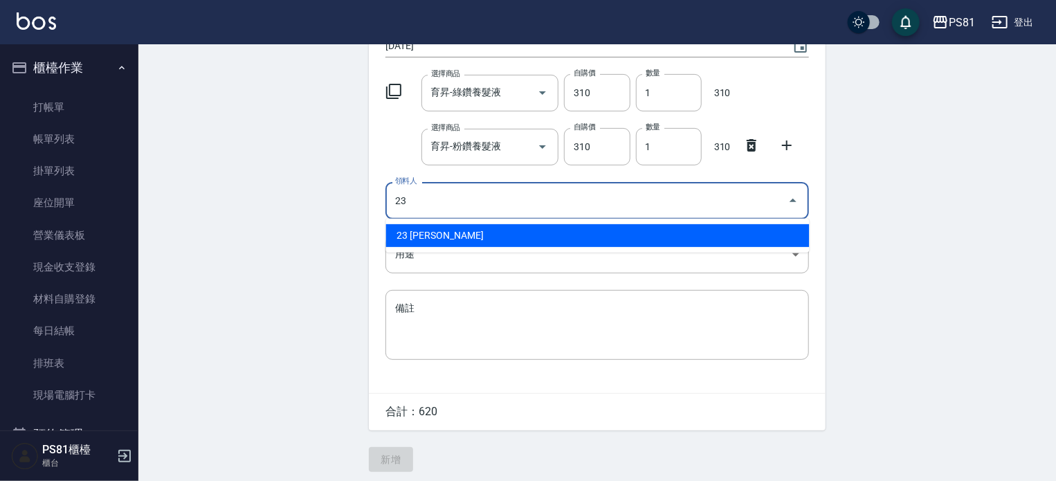
type input "23 [PERSON_NAME]"
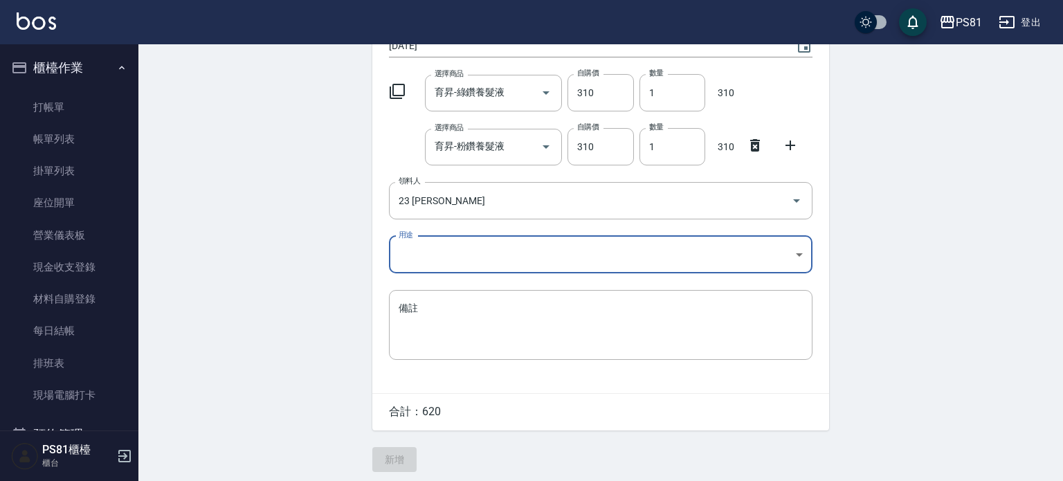
click at [556, 254] on body "PS81 登出 櫃檯作業 打帳單 帳單列表 掛單列表 座位開單 營業儀表板 現金收支登錄 材料自購登錄 每日結帳 排班表 現場電腦打卡 預約管理 預約管理 單…" at bounding box center [531, 174] width 1063 height 624
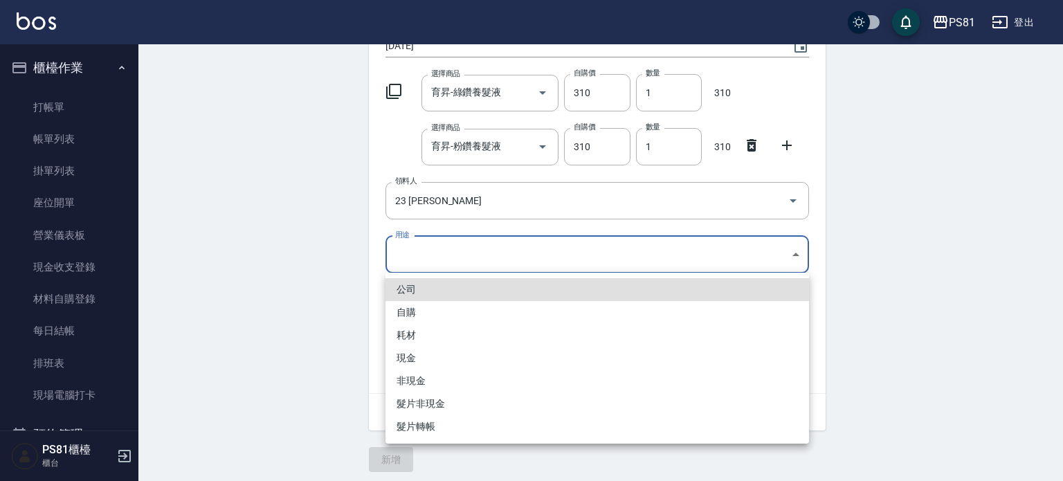
click at [417, 318] on li "自購" at bounding box center [597, 312] width 424 height 23
type input "自購"
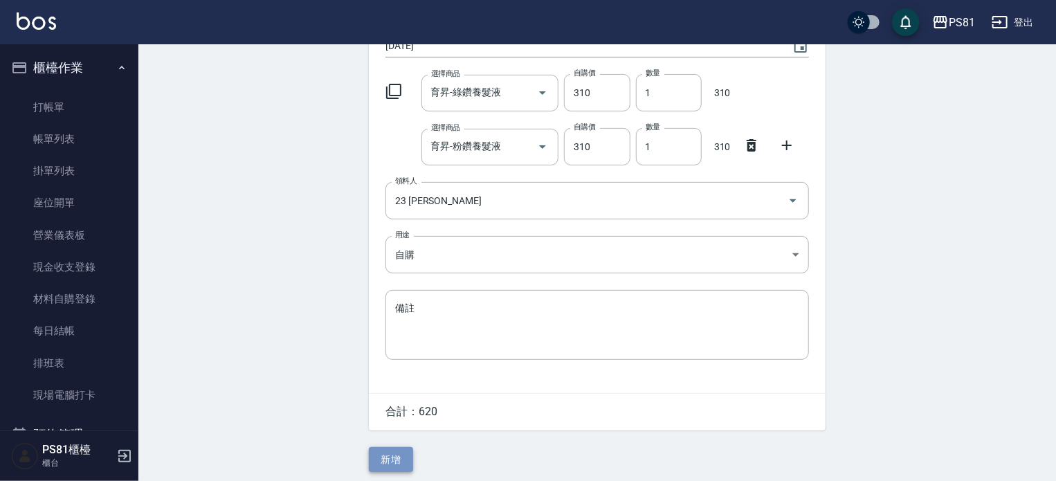
click at [391, 462] on button "新增" at bounding box center [391, 460] width 44 height 26
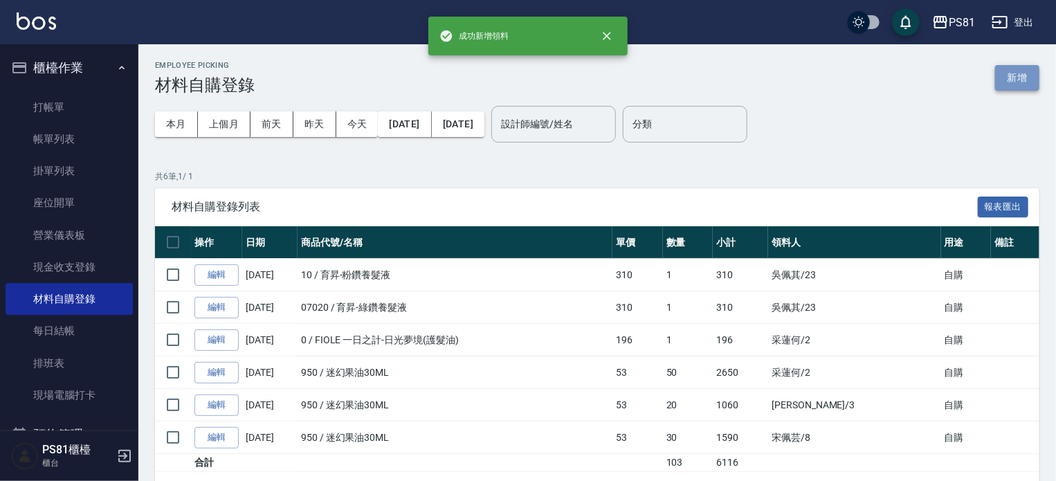
click at [1003, 72] on button "新增" at bounding box center [1017, 78] width 44 height 26
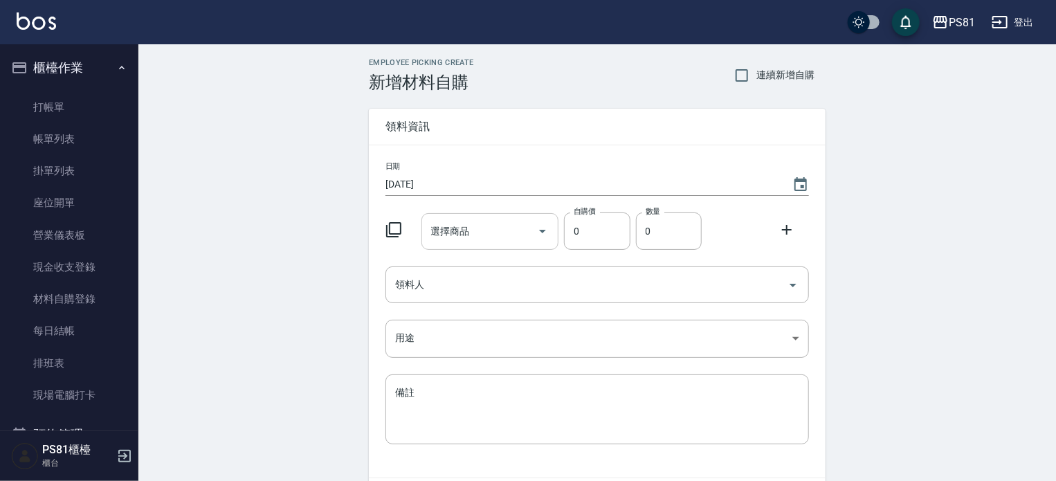
click at [512, 233] on input "選擇商品" at bounding box center [480, 231] width 105 height 24
type input "z"
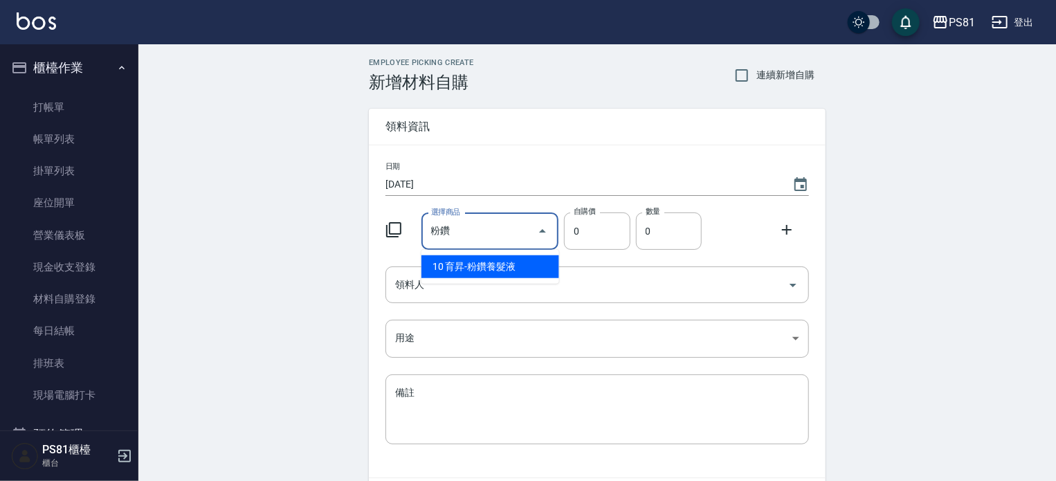
click at [523, 275] on li "10 育昇-粉鑽養髮液" at bounding box center [490, 266] width 138 height 23
type input "育昇-粉鑽養髮液"
type input "310"
type input "1"
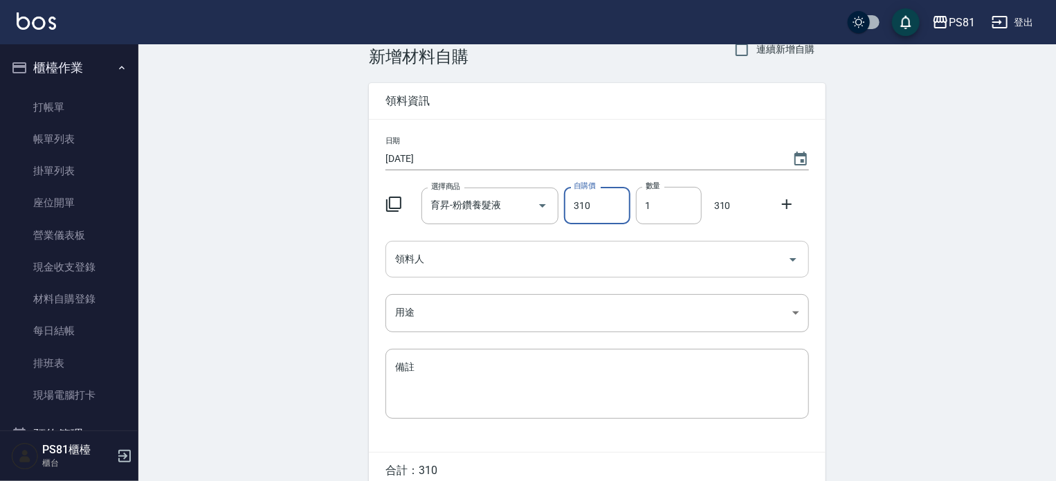
scroll to position [69, 0]
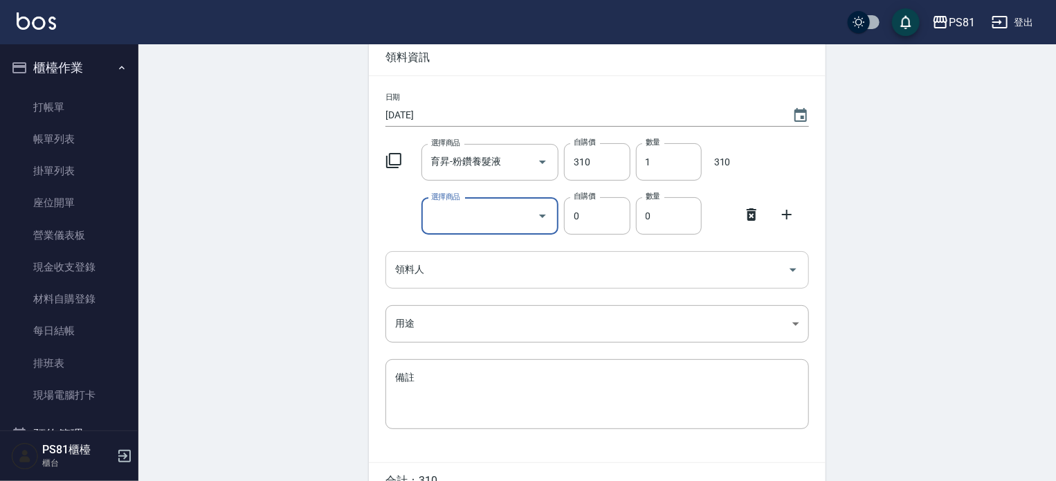
type input "."
type input "b"
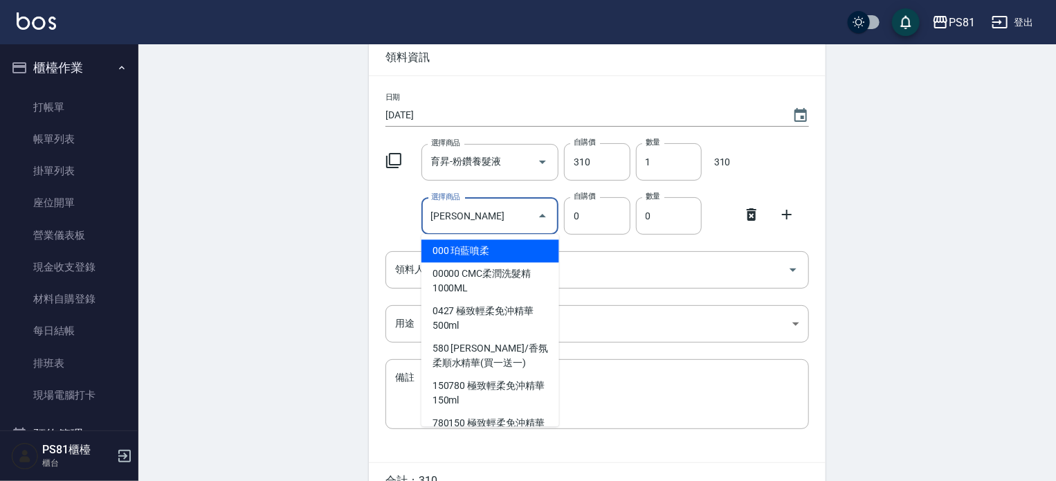
click at [479, 252] on li "000 珀藍噴柔" at bounding box center [490, 250] width 138 height 23
type input "珀藍噴柔"
type input "200"
type input "1"
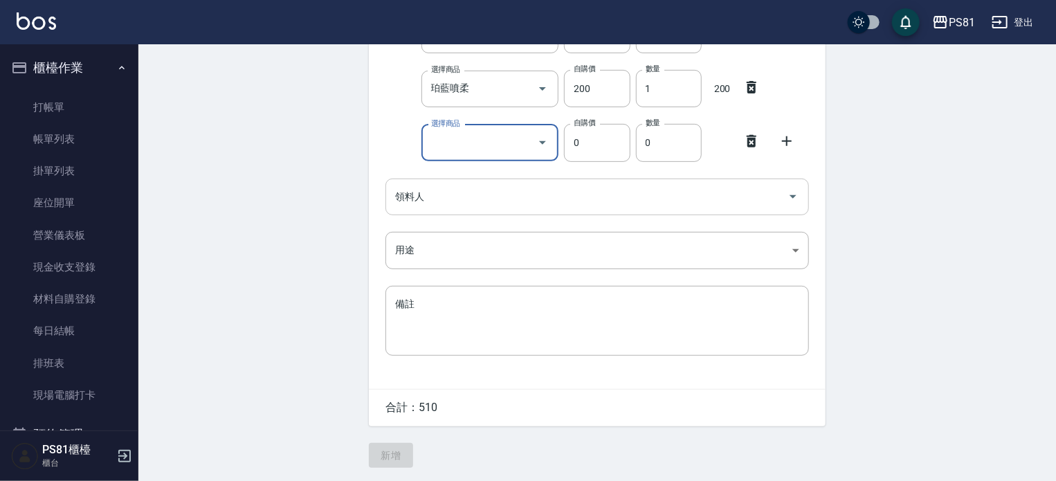
scroll to position [199, 0]
click at [751, 140] on icon at bounding box center [751, 140] width 17 height 17
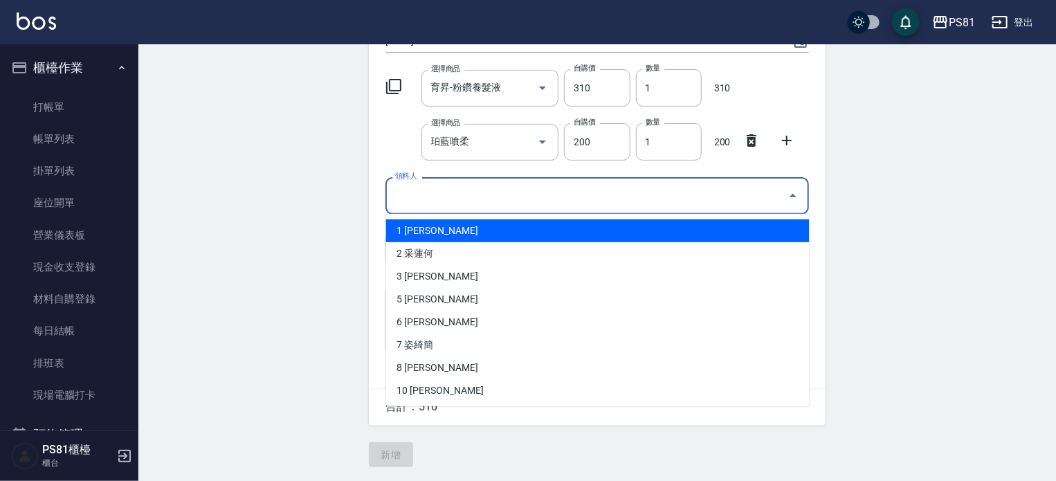
click at [466, 195] on input "領料人" at bounding box center [587, 195] width 390 height 24
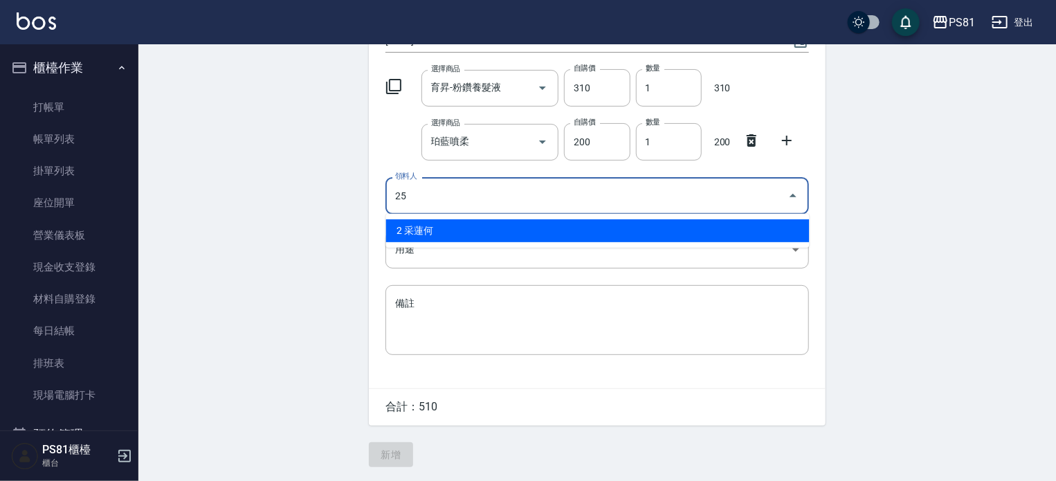
type input "25 [PERSON_NAME]"
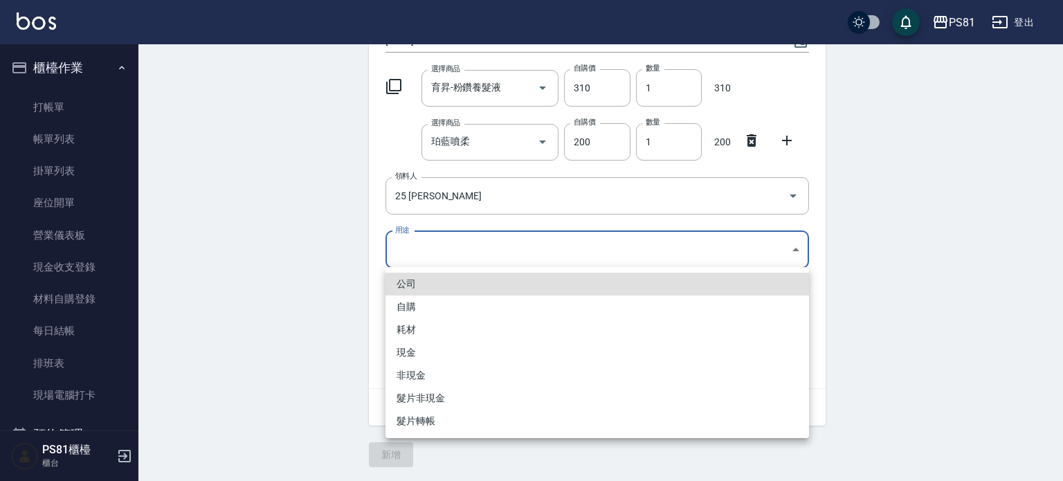
drag, startPoint x: 392, startPoint y: 250, endPoint x: 418, endPoint y: 268, distance: 31.3
click at [392, 251] on body "PS81 登出 櫃檯作業 打帳單 帳單列表 掛單列表 座位開單 營業儀表板 現金收支登錄 材料自購登錄 每日結帳 排班表 現場電腦打卡 預約管理 預約管理 單…" at bounding box center [531, 169] width 1063 height 624
click at [426, 302] on li "自購" at bounding box center [597, 307] width 424 height 23
type input "自購"
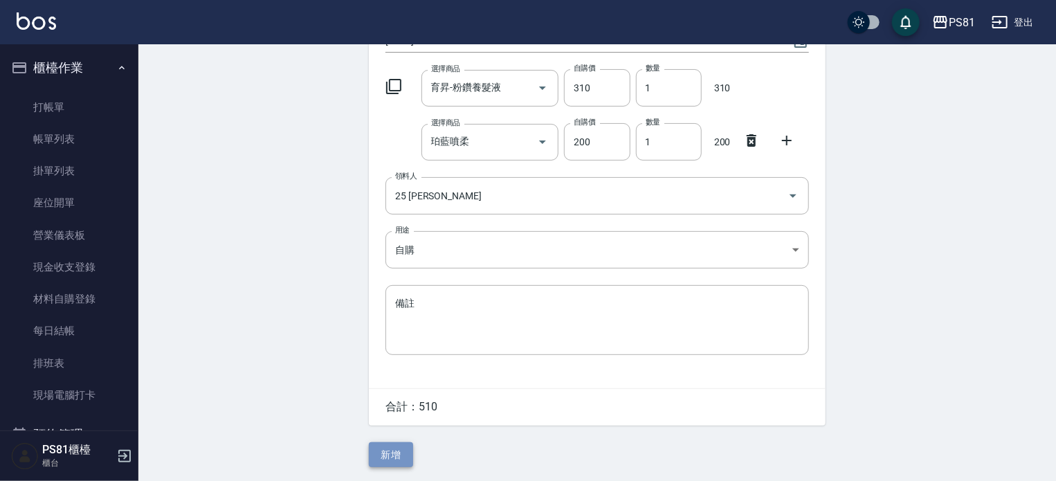
click at [395, 458] on button "新增" at bounding box center [391, 455] width 44 height 26
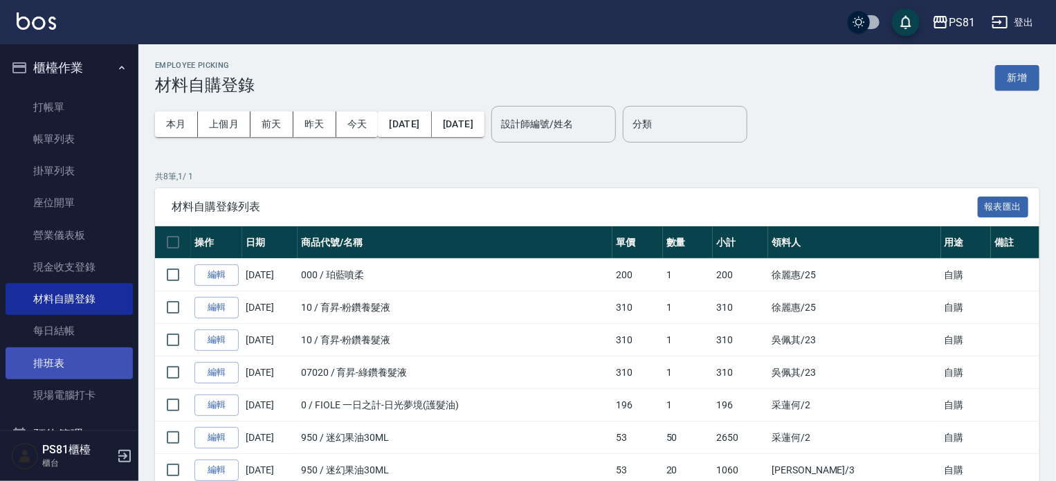
click at [55, 354] on link "排班表" at bounding box center [69, 363] width 127 height 32
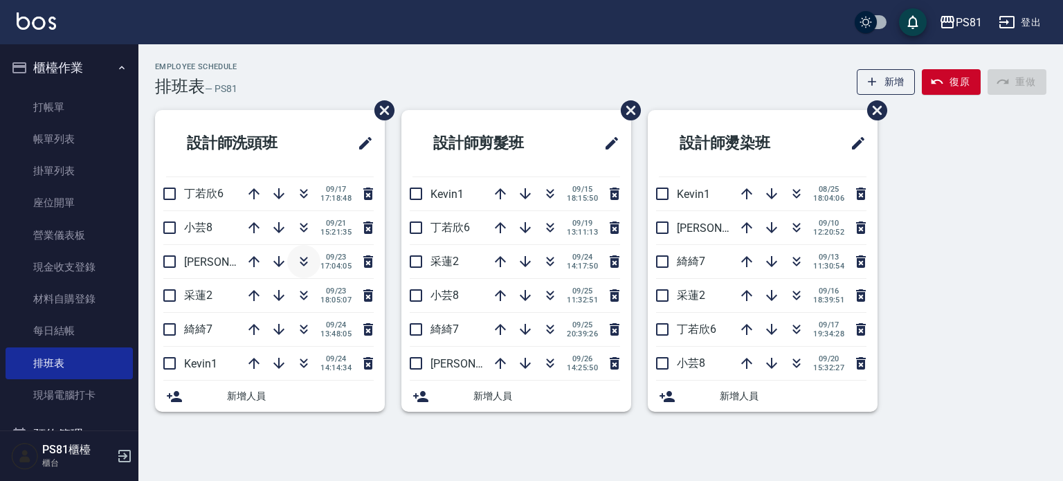
click at [303, 261] on icon "button" at bounding box center [304, 261] width 17 height 17
